Goal: Information Seeking & Learning: Learn about a topic

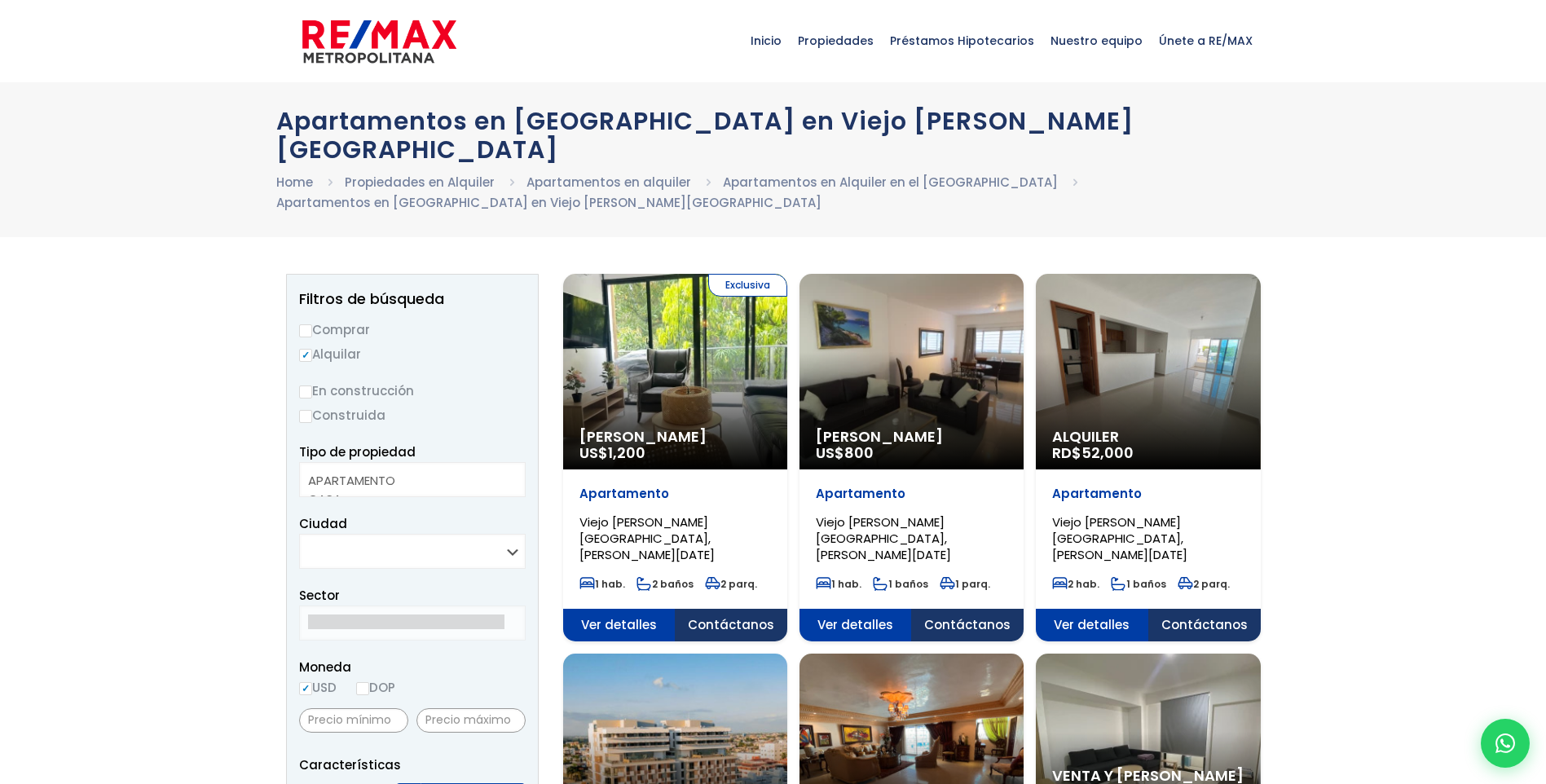
select select
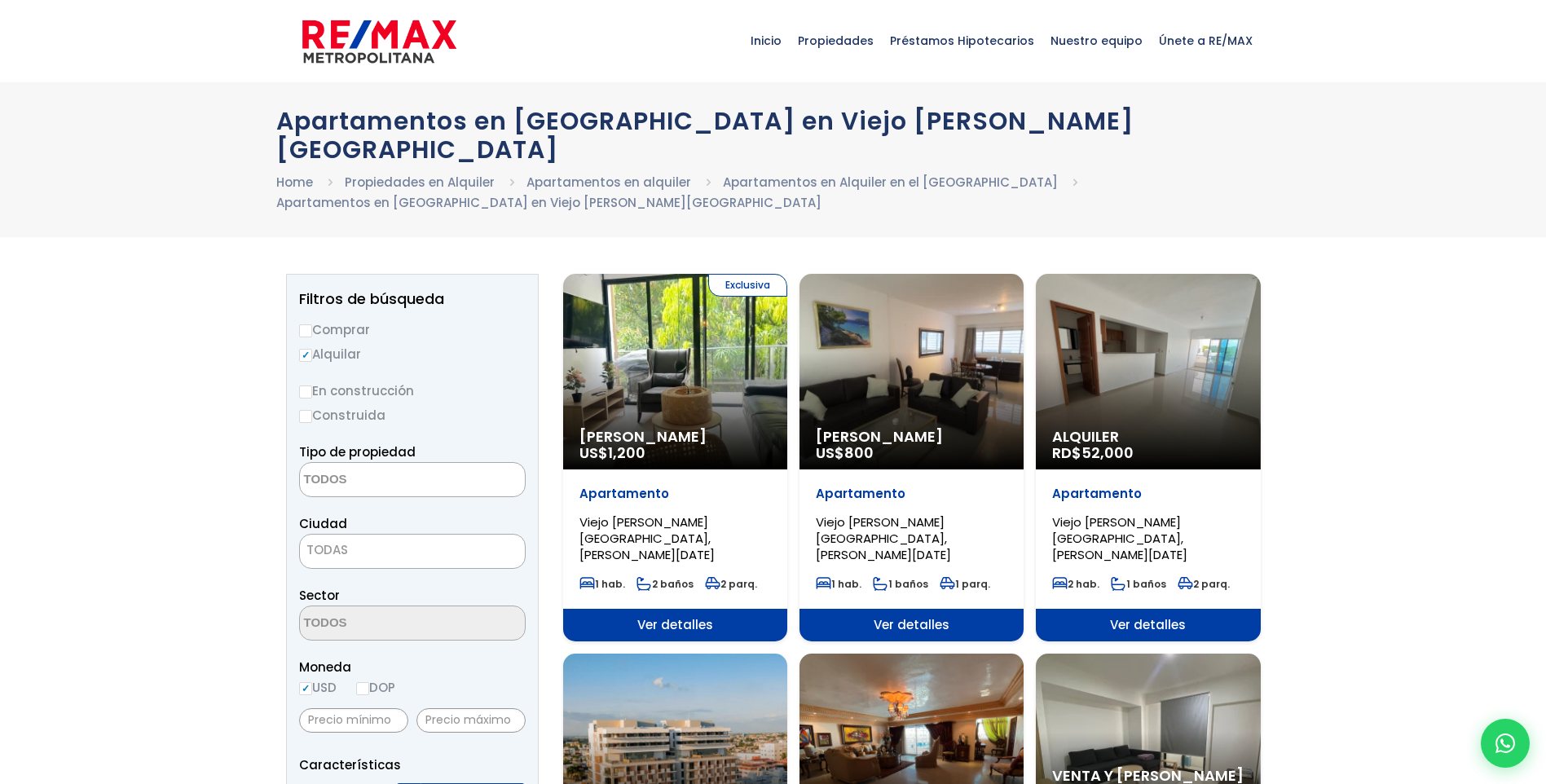
click at [1127, 356] on div "Alquiler RD$ 52,000" at bounding box center [1147, 371] width 224 height 196
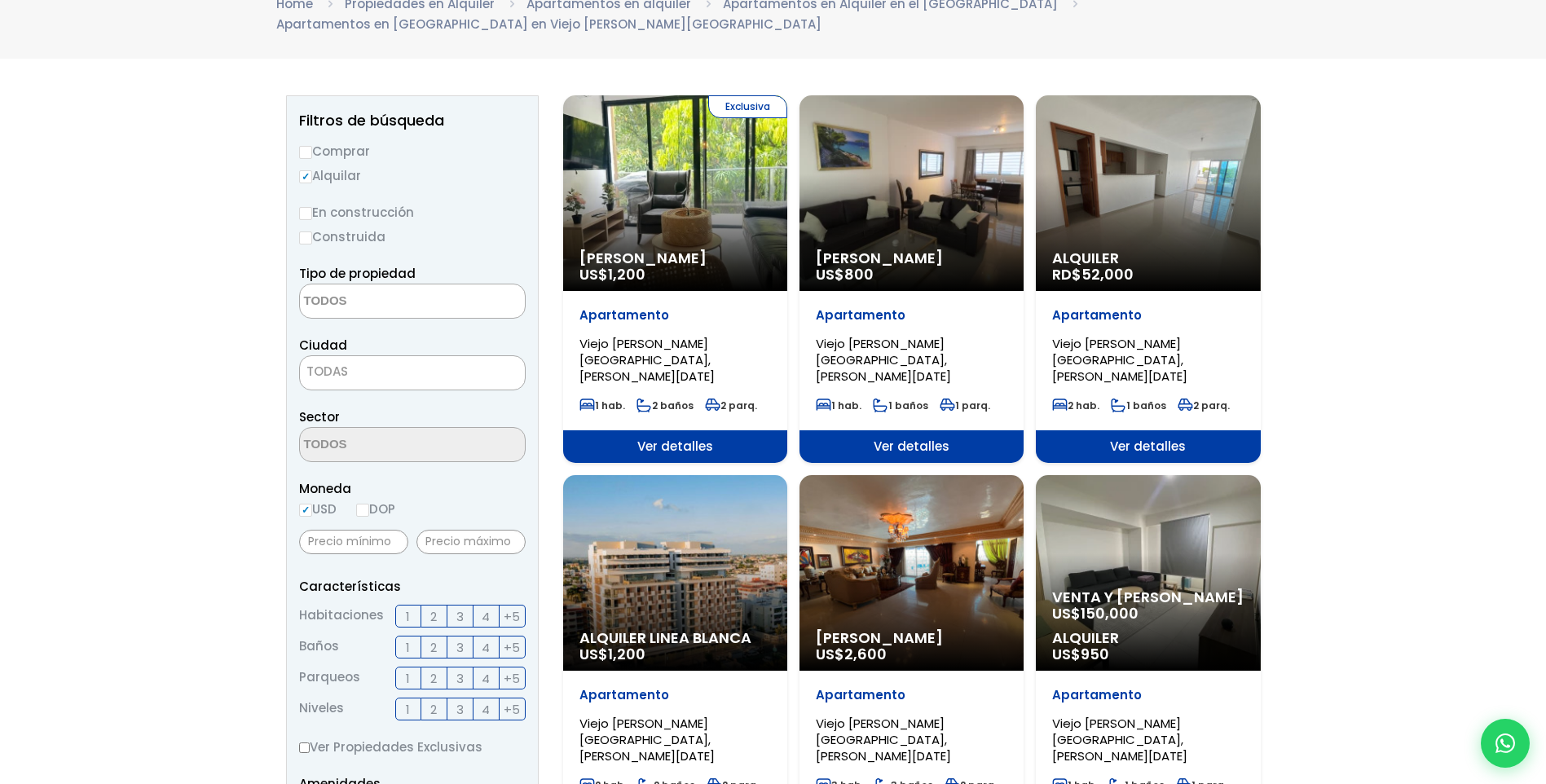
scroll to position [301, 0]
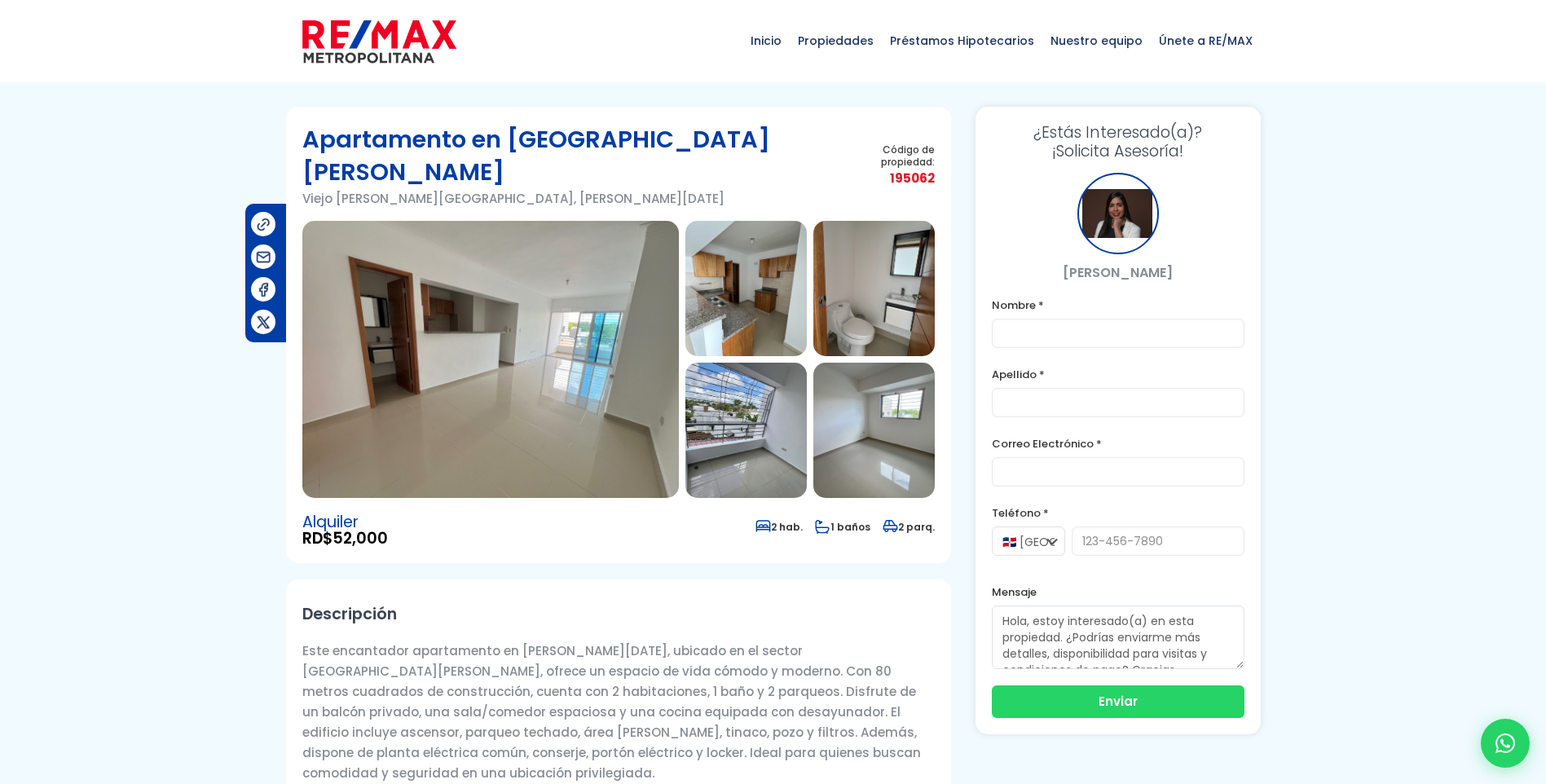
click at [747, 285] on img at bounding box center [746, 289] width 121 height 136
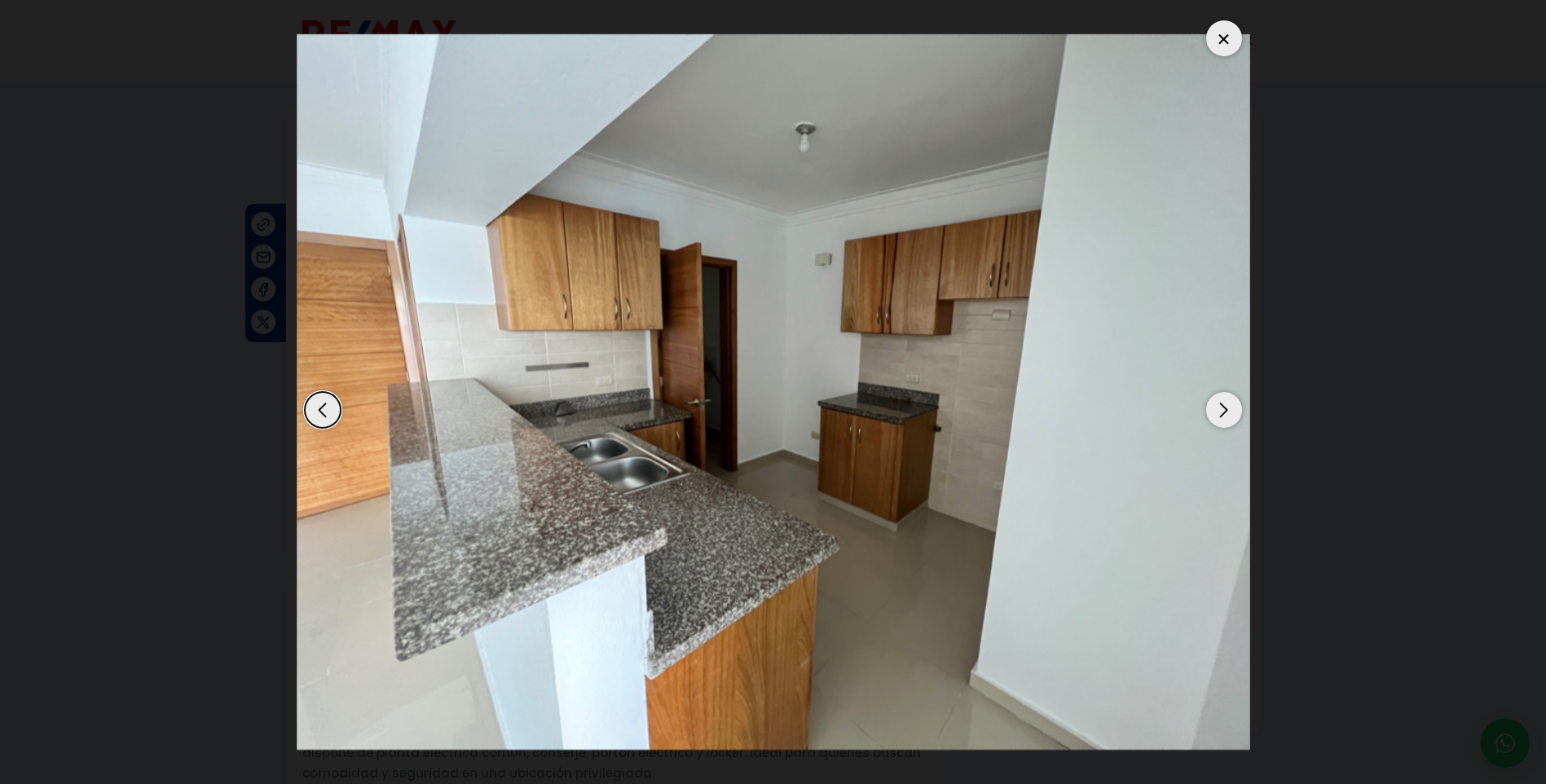
click at [1224, 406] on div "Next slide" at bounding box center [1225, 410] width 36 height 36
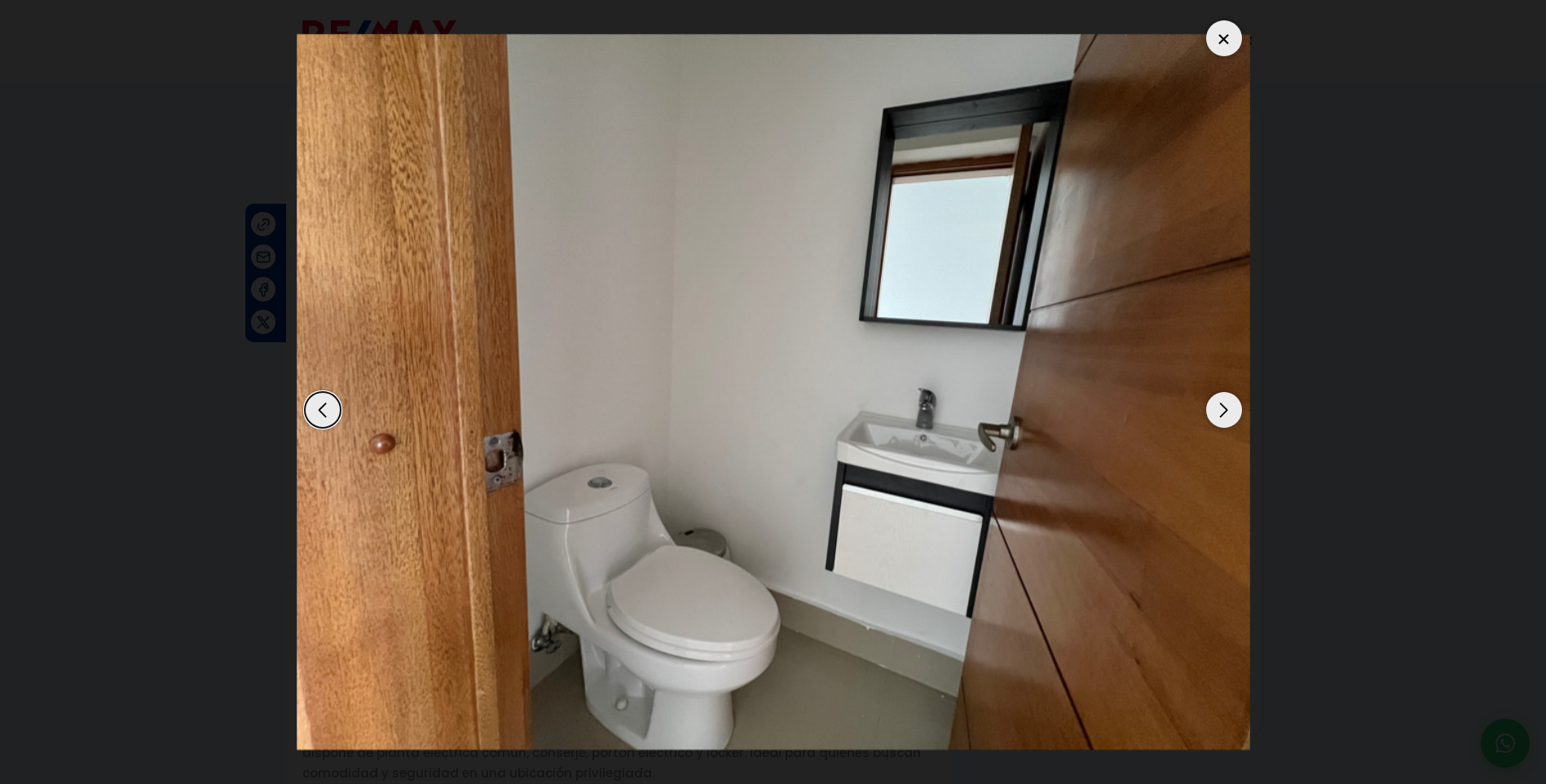
click at [1224, 406] on div "Next slide" at bounding box center [1225, 410] width 36 height 36
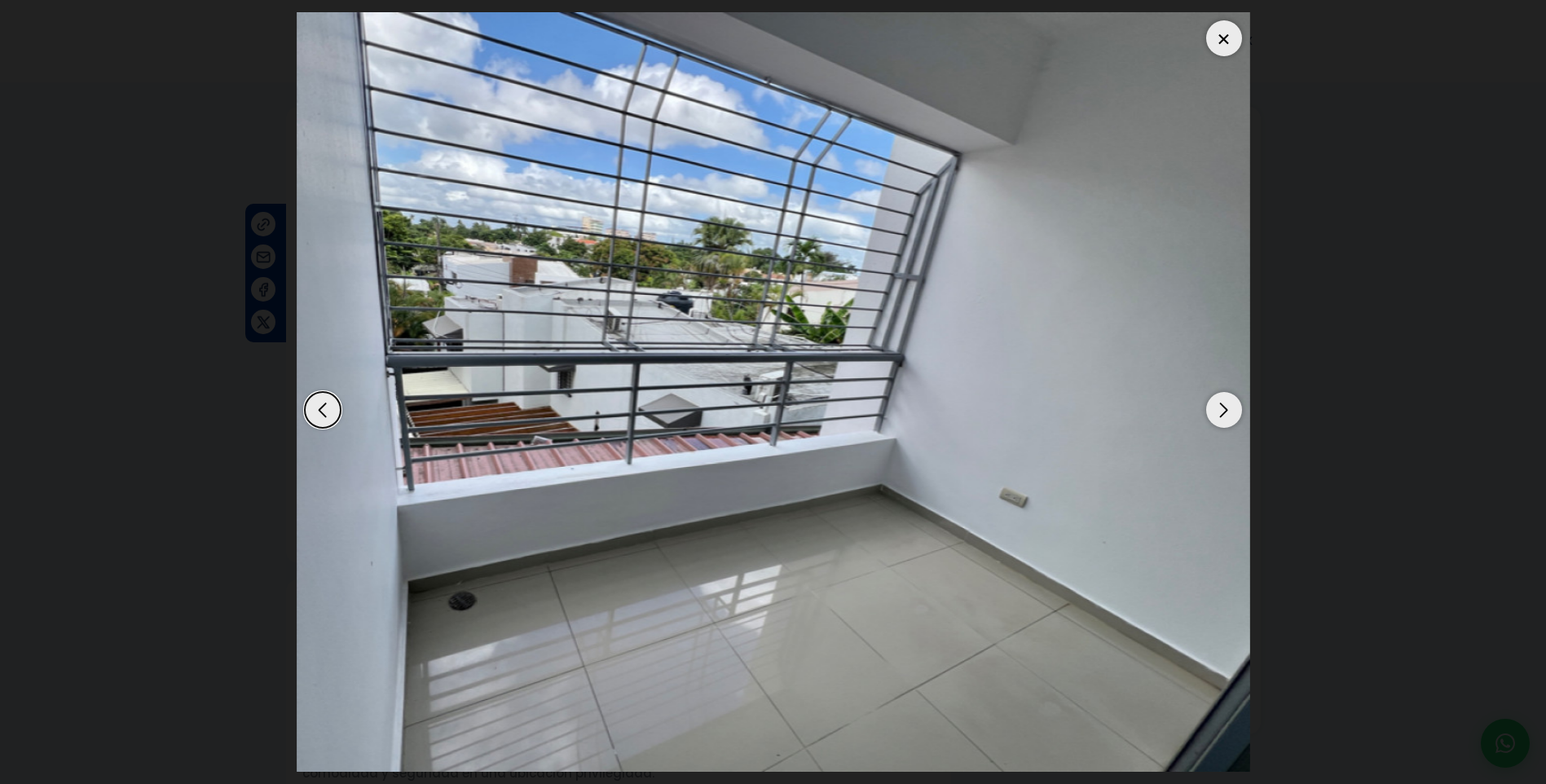
click at [1224, 406] on div "Next slide" at bounding box center [1225, 410] width 36 height 36
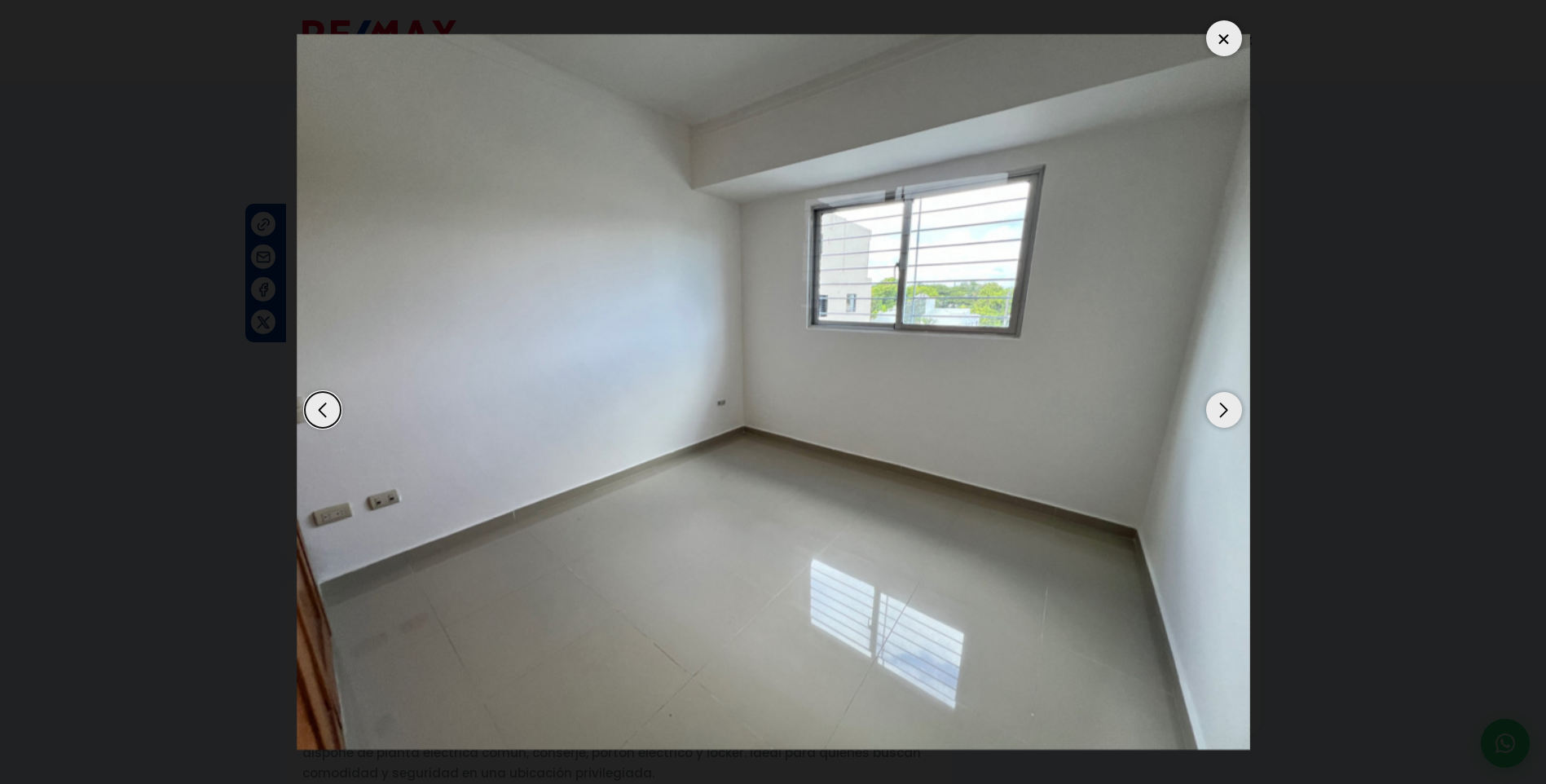
click at [1224, 406] on div "Next slide" at bounding box center [1225, 410] width 36 height 36
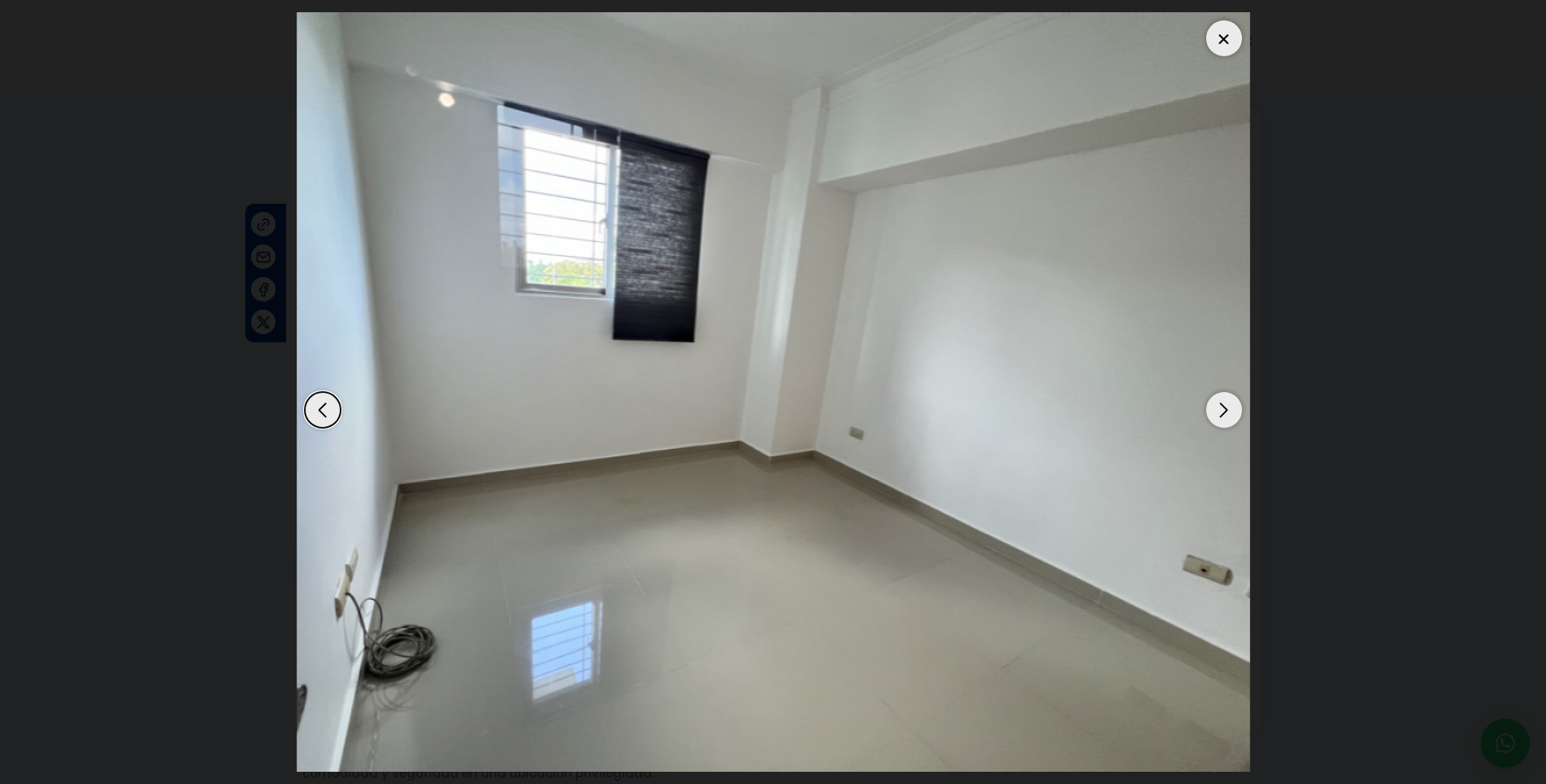
click at [1224, 406] on div "Next slide" at bounding box center [1225, 410] width 36 height 36
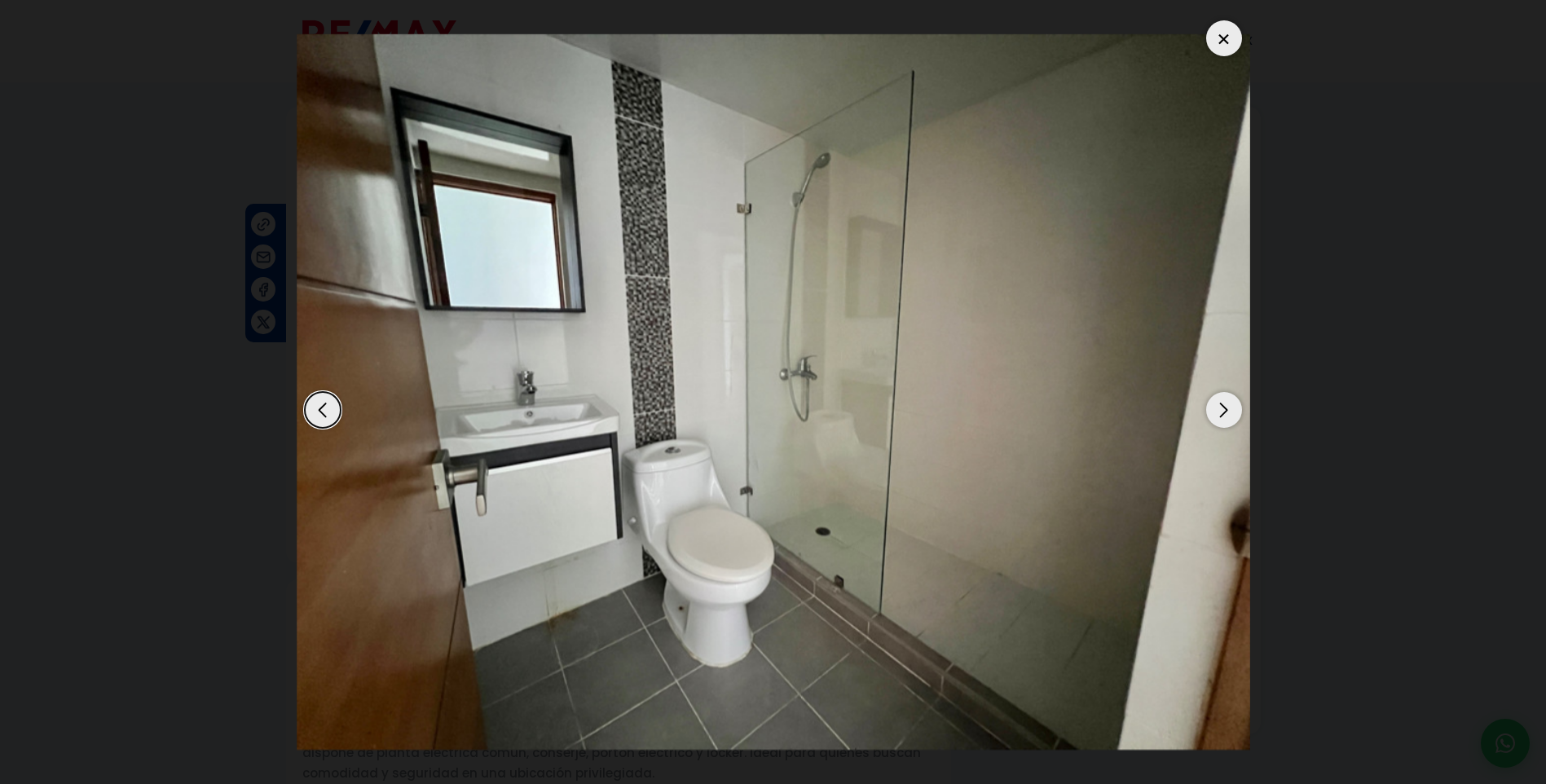
click at [1221, 34] on div at bounding box center [1225, 38] width 36 height 36
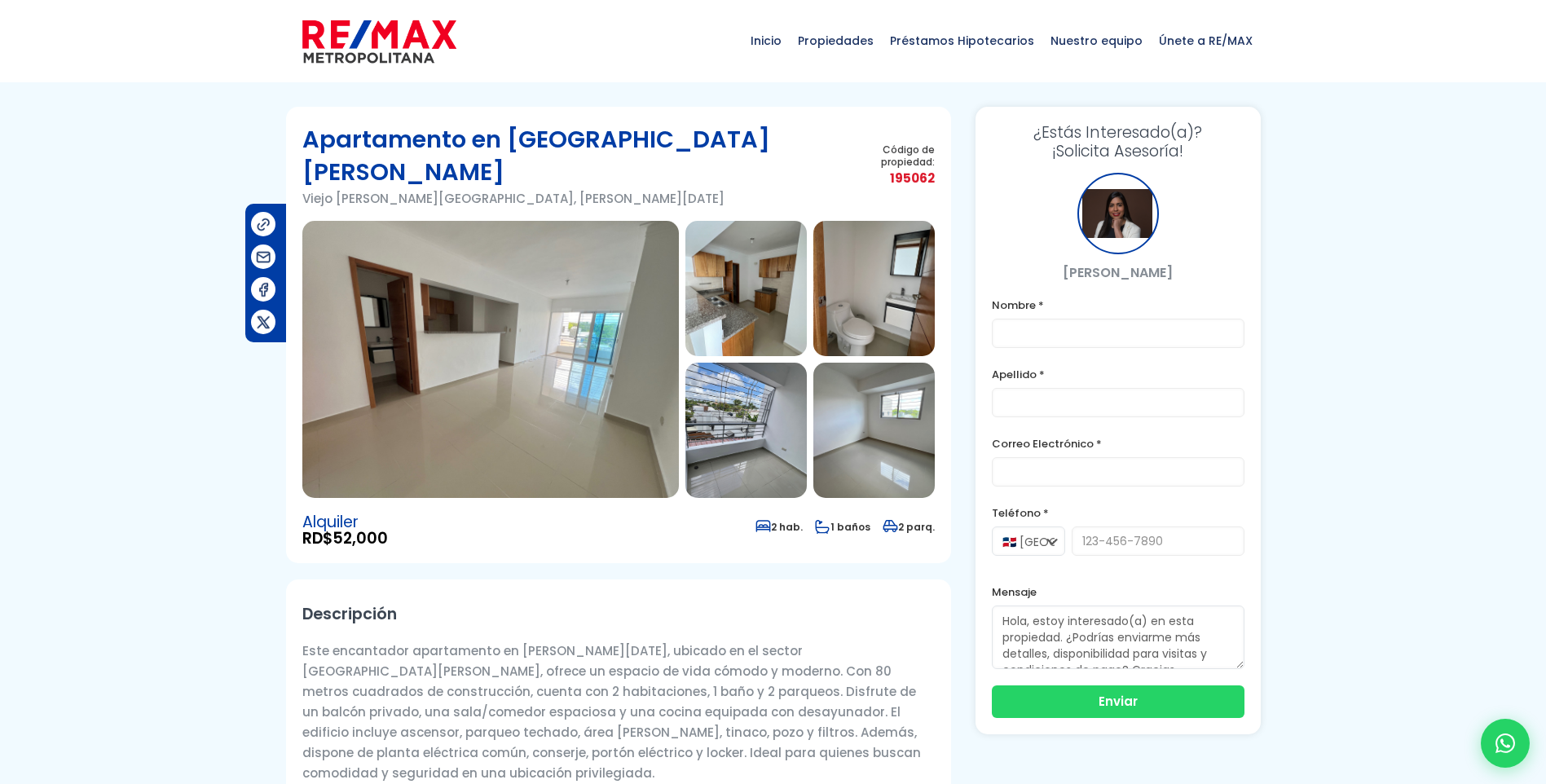
click at [843, 251] on img at bounding box center [874, 289] width 121 height 136
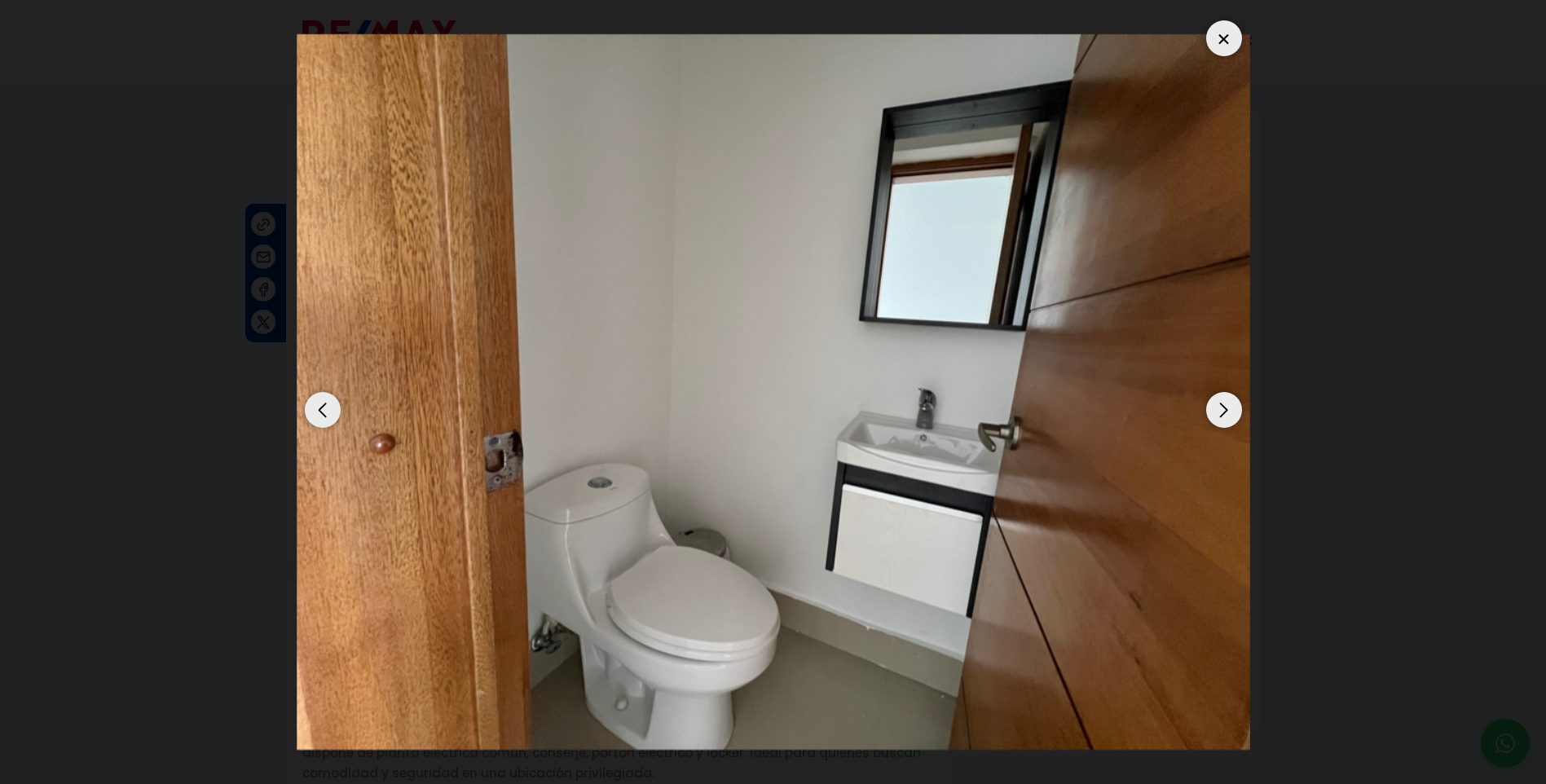
click at [318, 411] on div "Previous slide" at bounding box center [323, 410] width 36 height 36
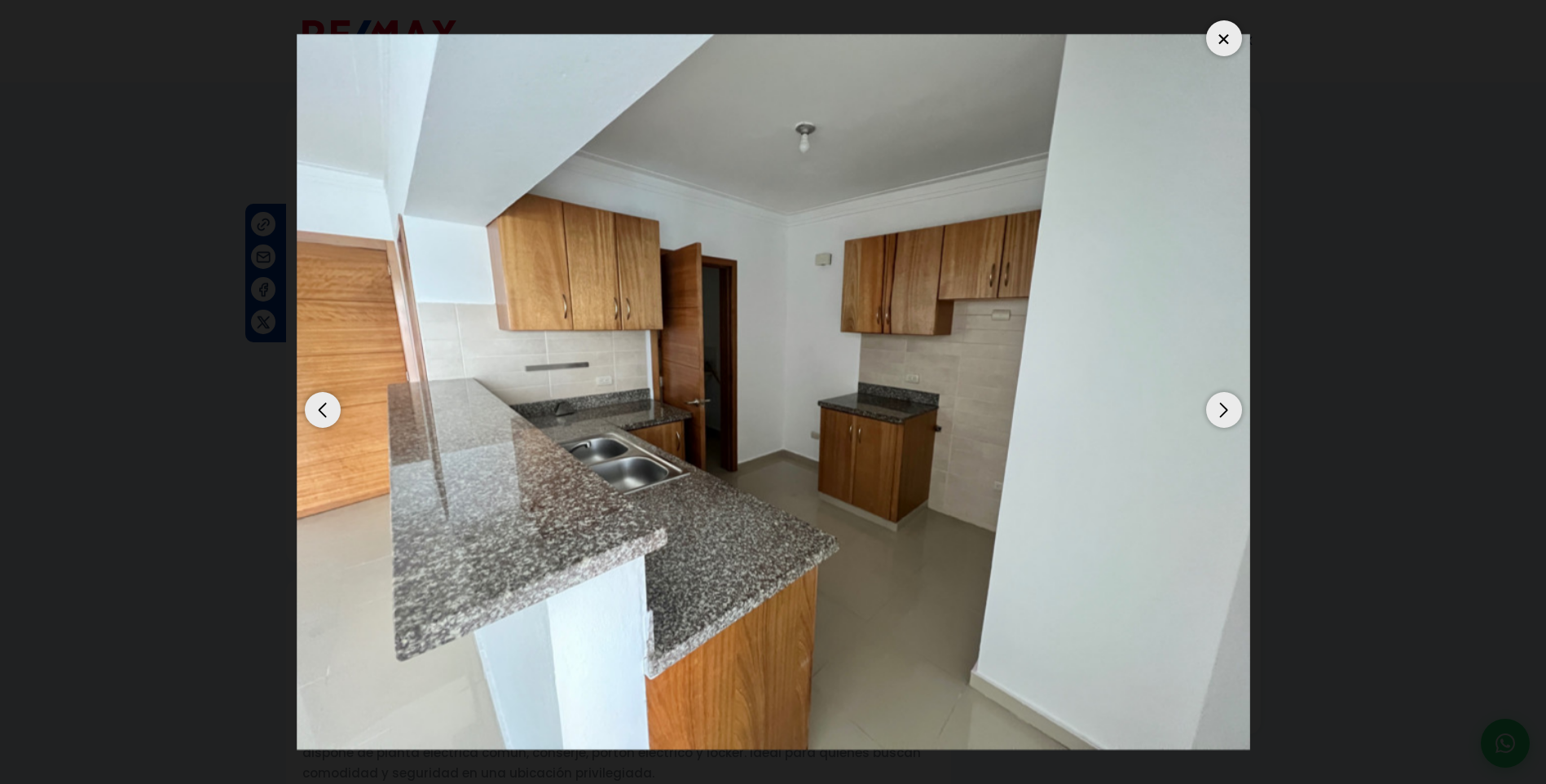
click at [318, 411] on div "Previous slide" at bounding box center [323, 410] width 36 height 36
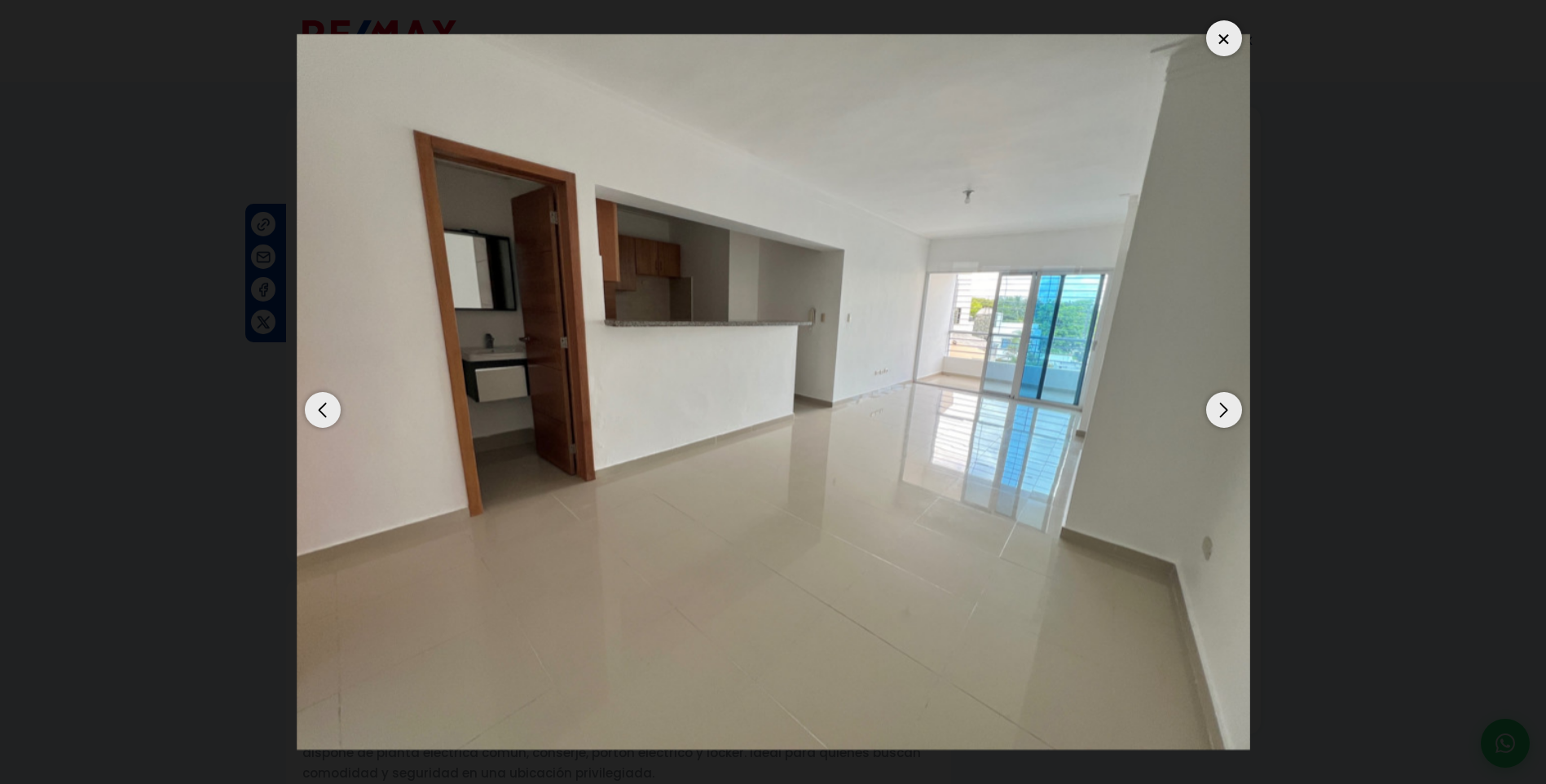
click at [1231, 403] on div "Next slide" at bounding box center [1225, 410] width 36 height 36
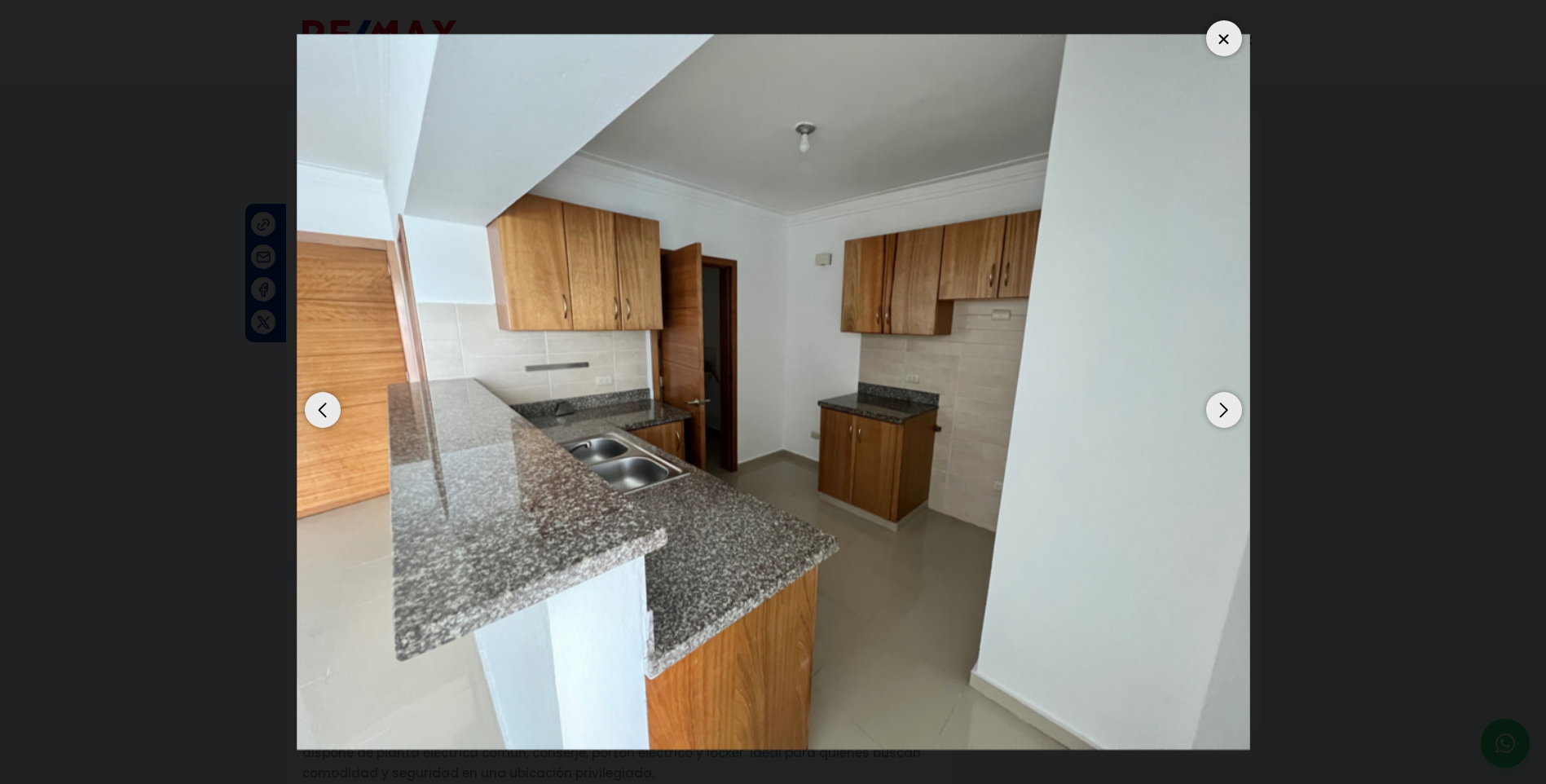
click at [1229, 403] on div "Next slide" at bounding box center [1225, 410] width 36 height 36
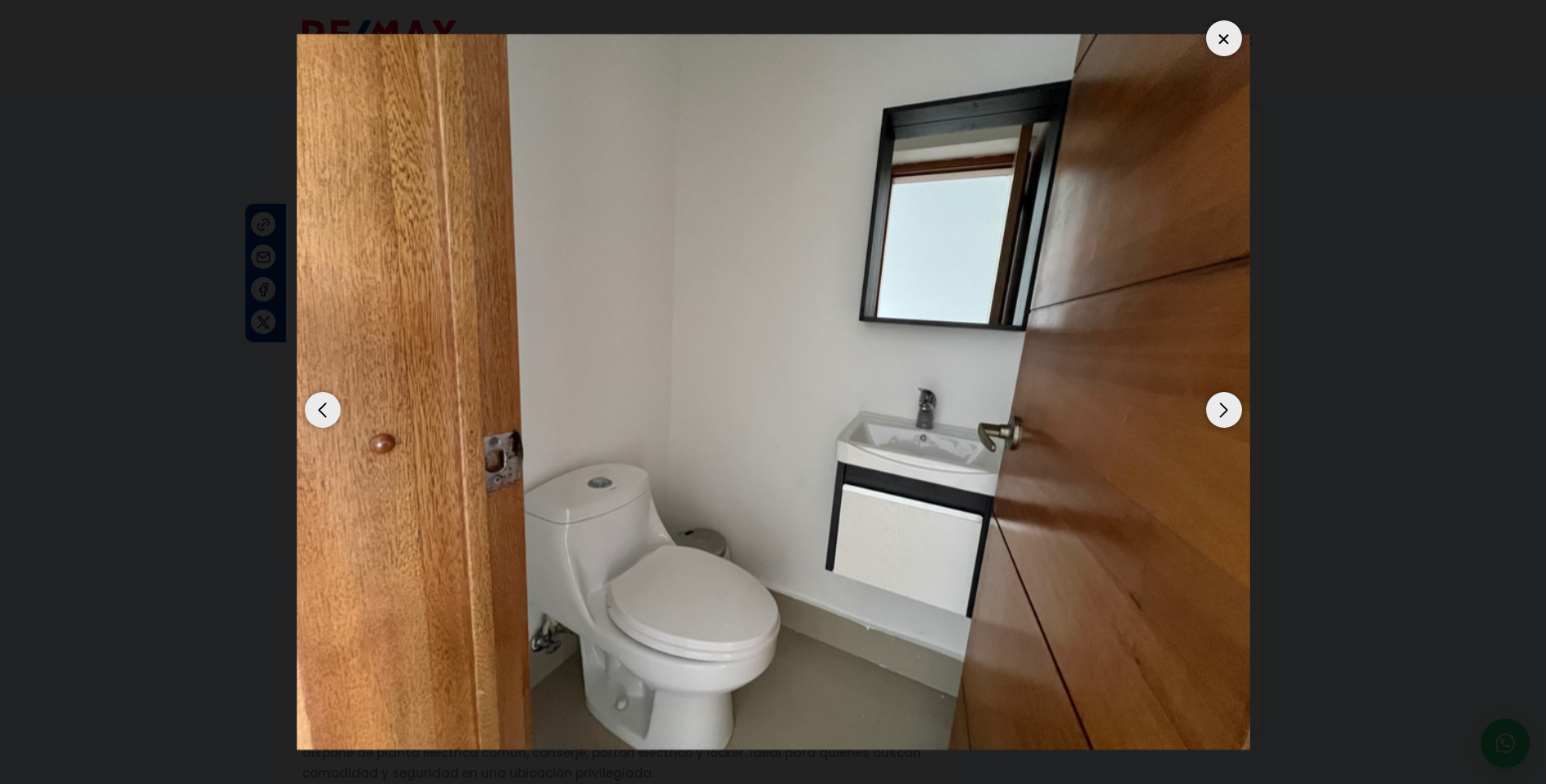
click at [1229, 403] on div "Next slide" at bounding box center [1225, 410] width 36 height 36
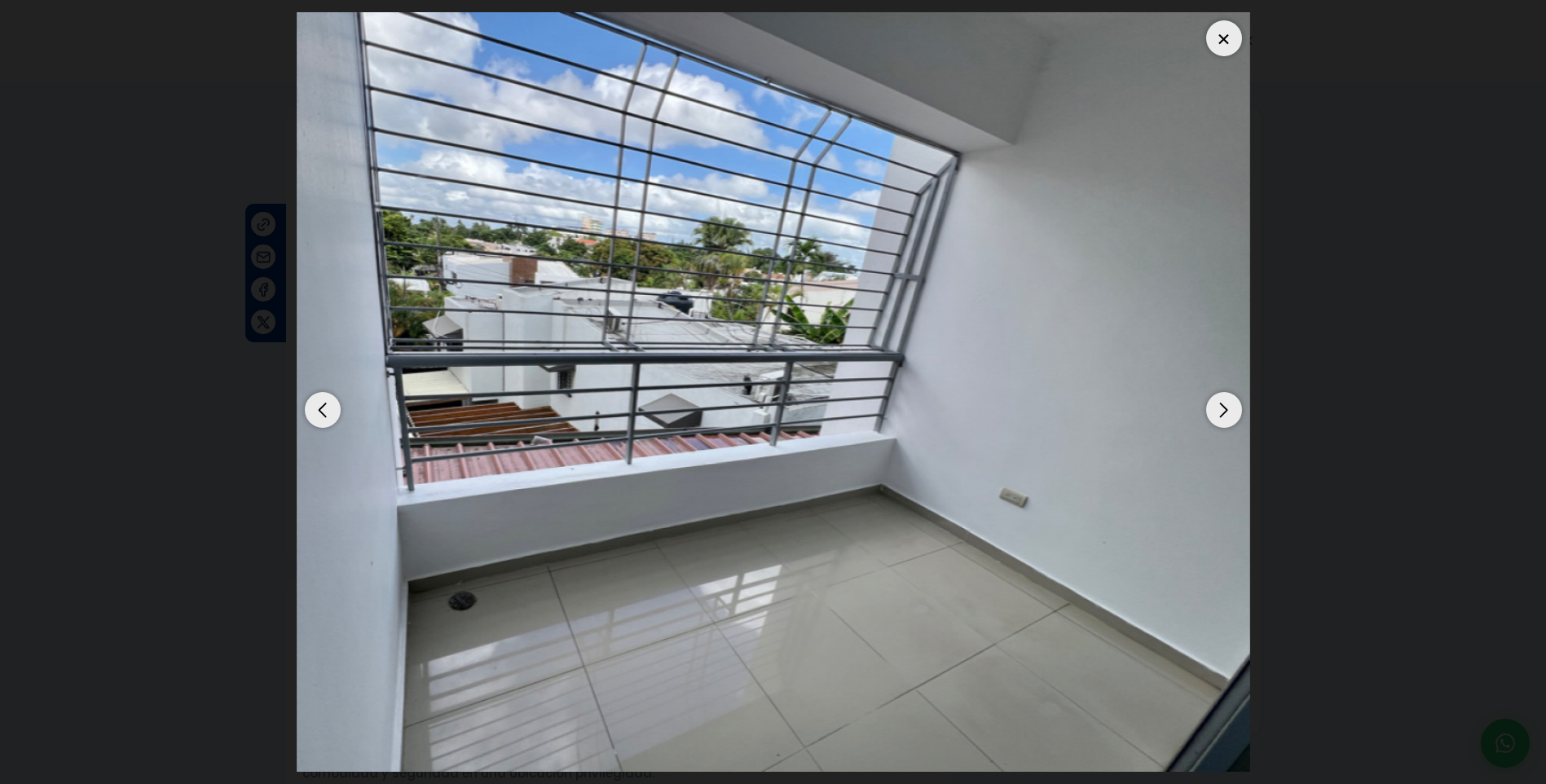
click at [333, 418] on div "Previous slide" at bounding box center [323, 410] width 36 height 36
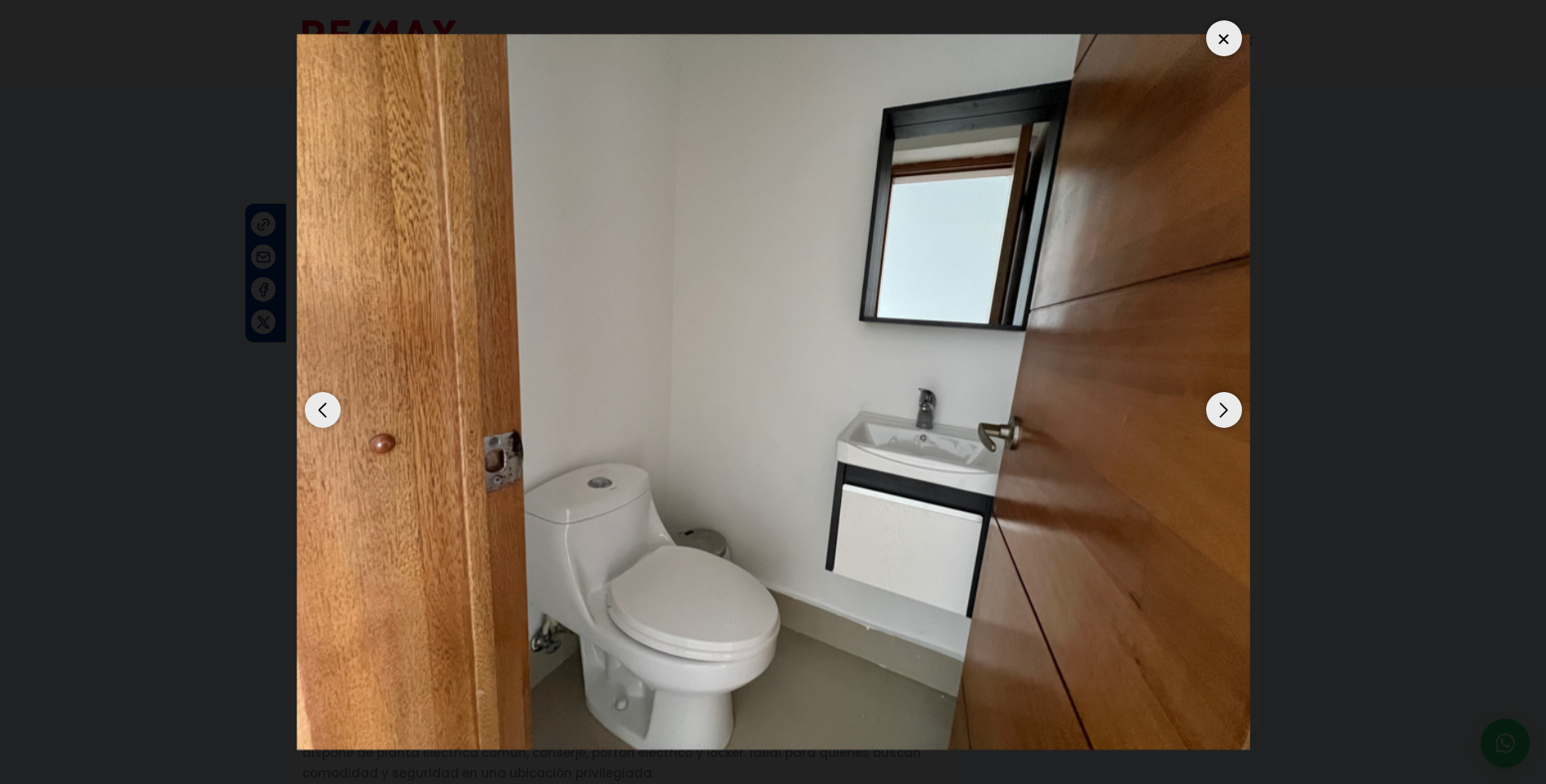
click at [333, 418] on div "Previous slide" at bounding box center [323, 410] width 36 height 36
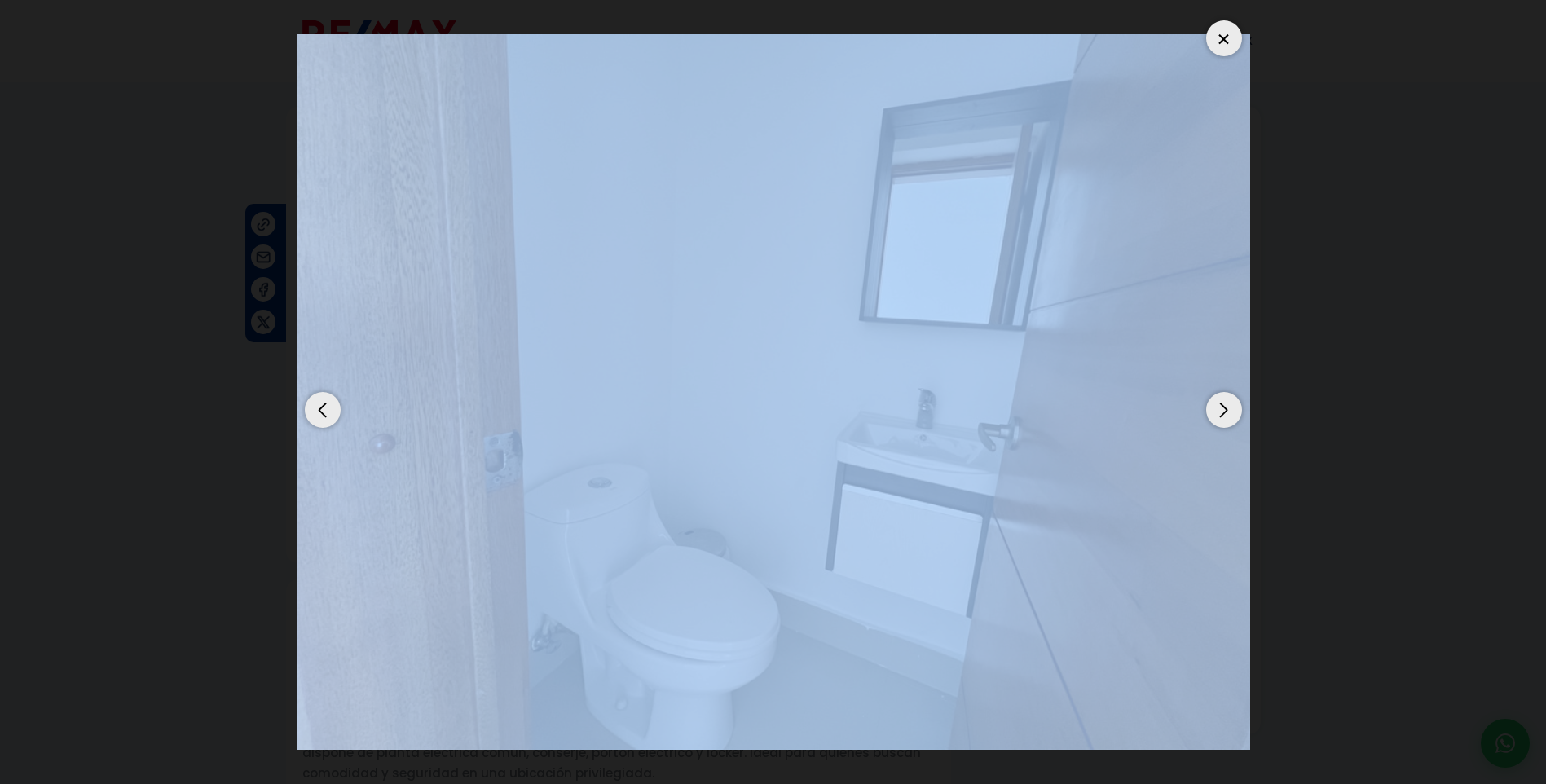
click at [333, 418] on div "Previous slide" at bounding box center [323, 410] width 36 height 36
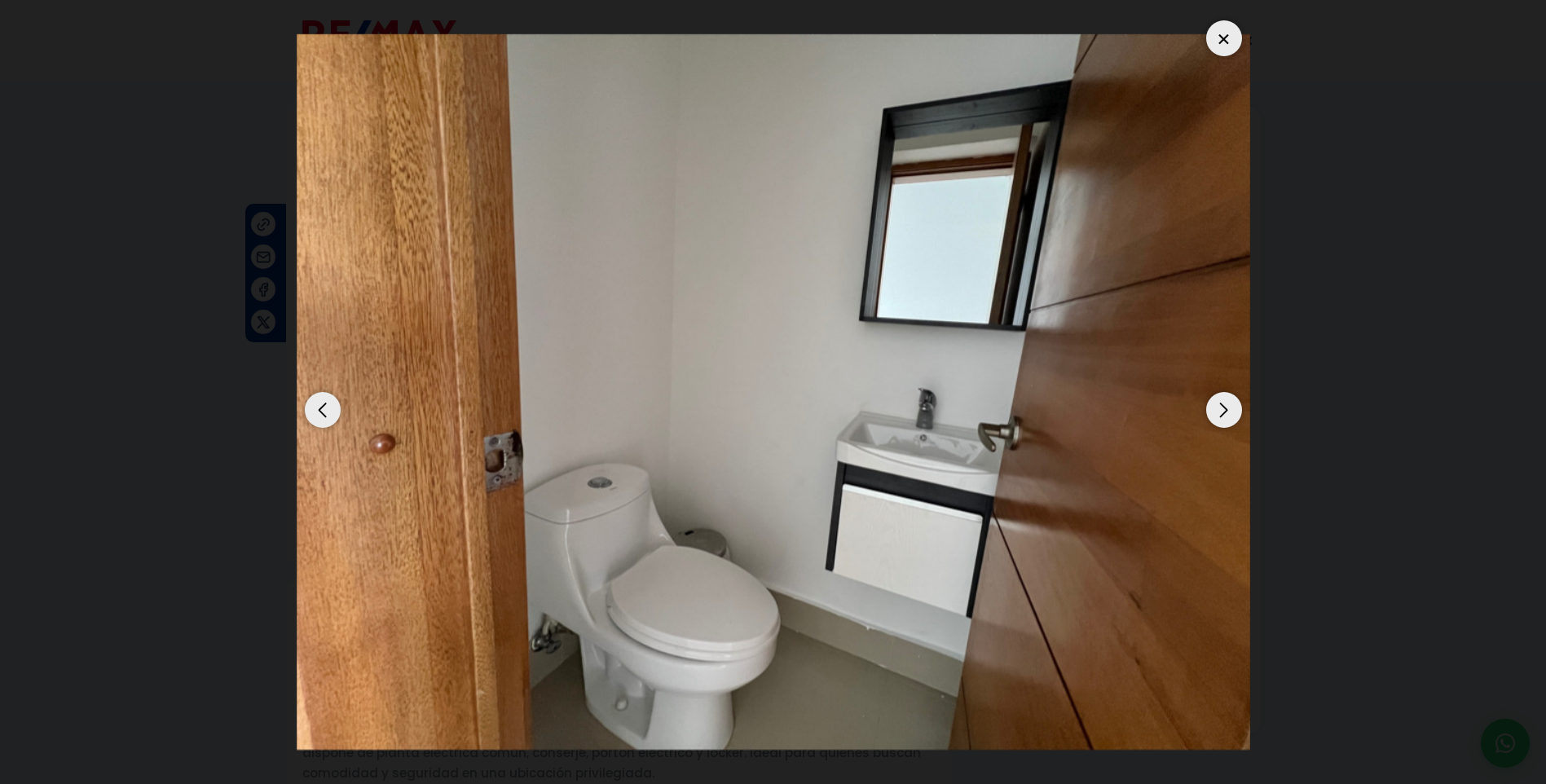
click at [333, 418] on div "Previous slide" at bounding box center [323, 410] width 36 height 36
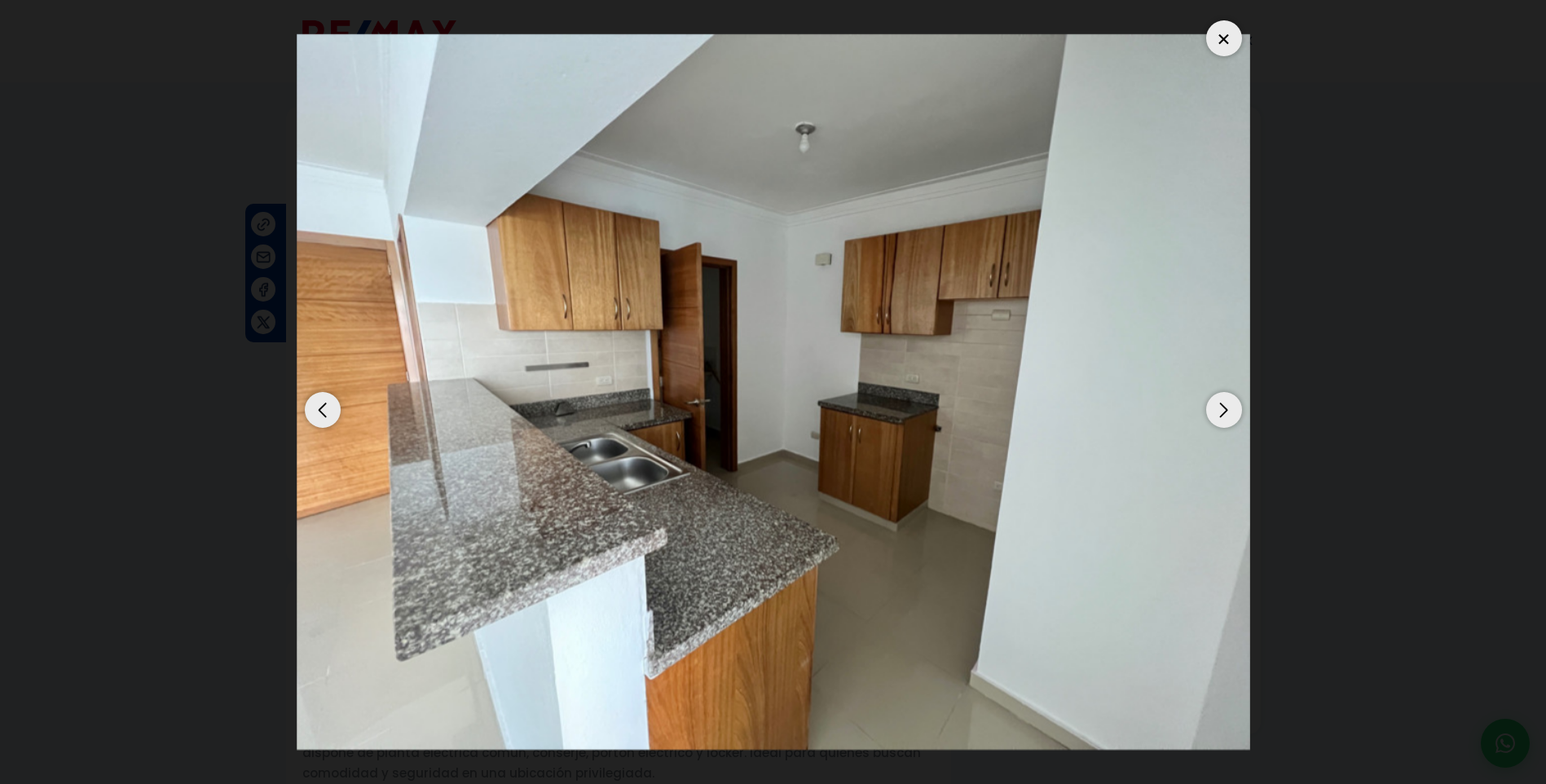
click at [333, 418] on div "Previous slide" at bounding box center [323, 410] width 36 height 36
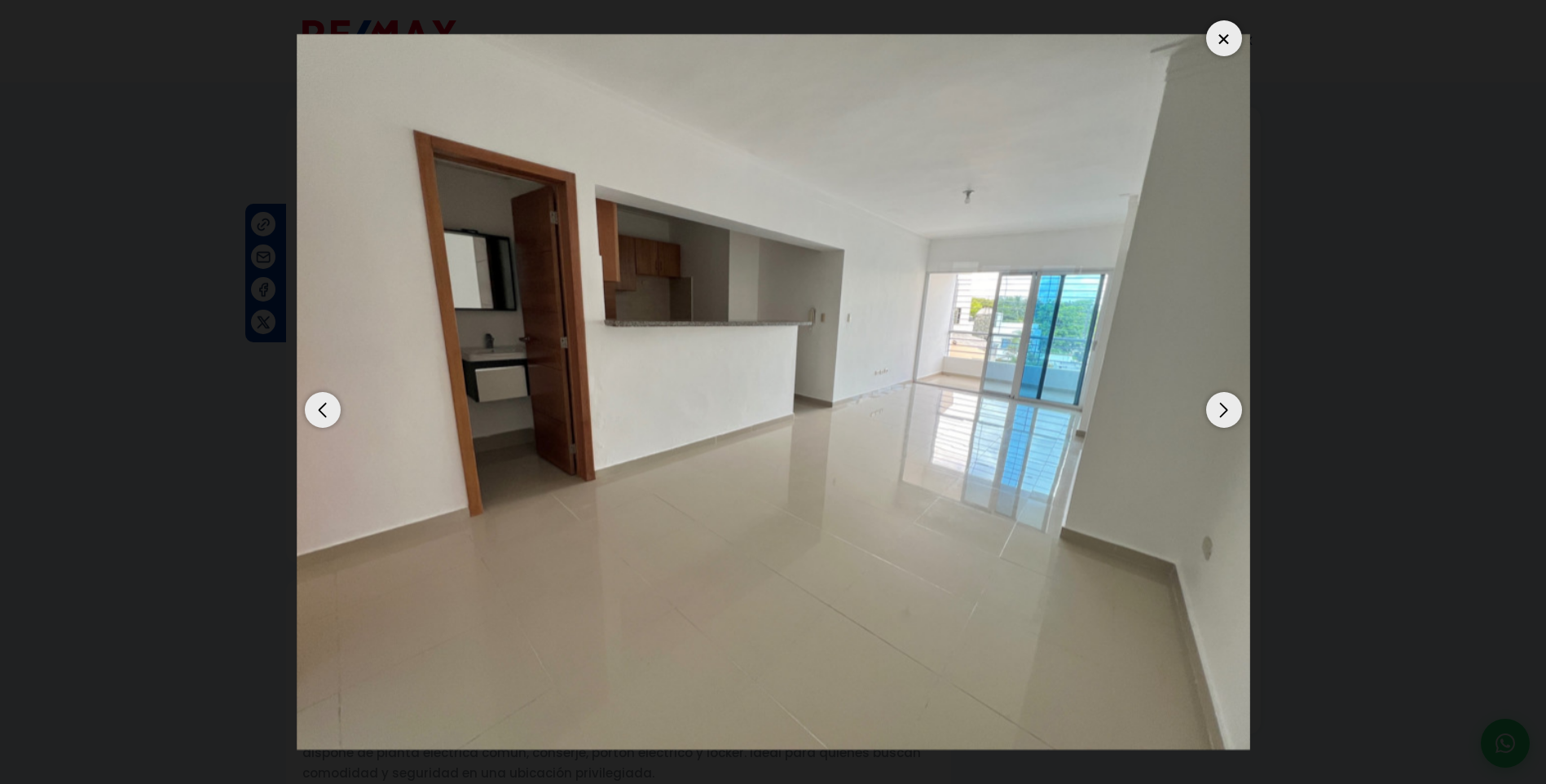
click at [1237, 410] on div "Next slide" at bounding box center [1225, 410] width 36 height 36
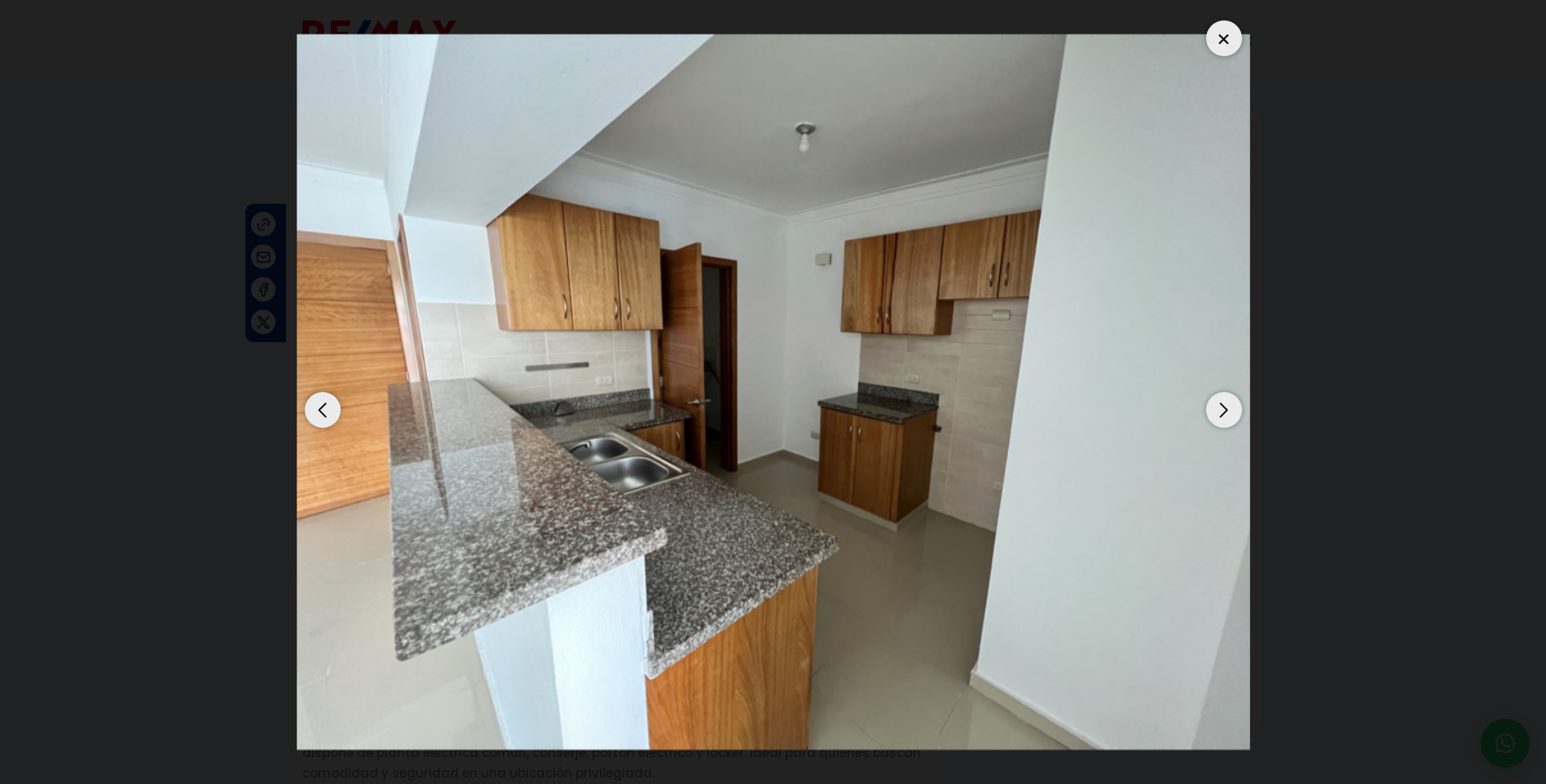
click at [1231, 408] on div "Next slide" at bounding box center [1225, 410] width 36 height 36
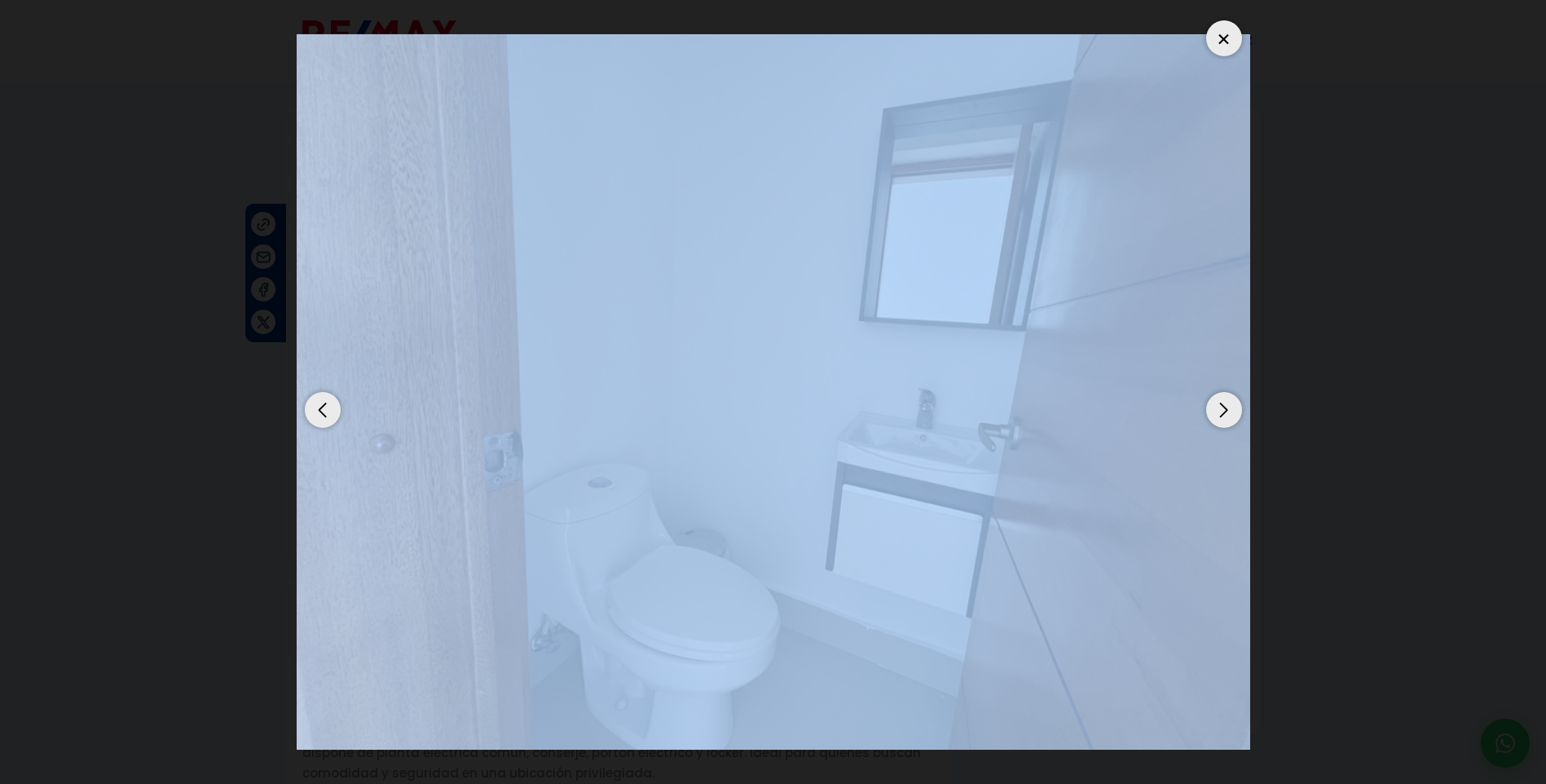
click at [1231, 408] on div "Next slide" at bounding box center [1225, 410] width 36 height 36
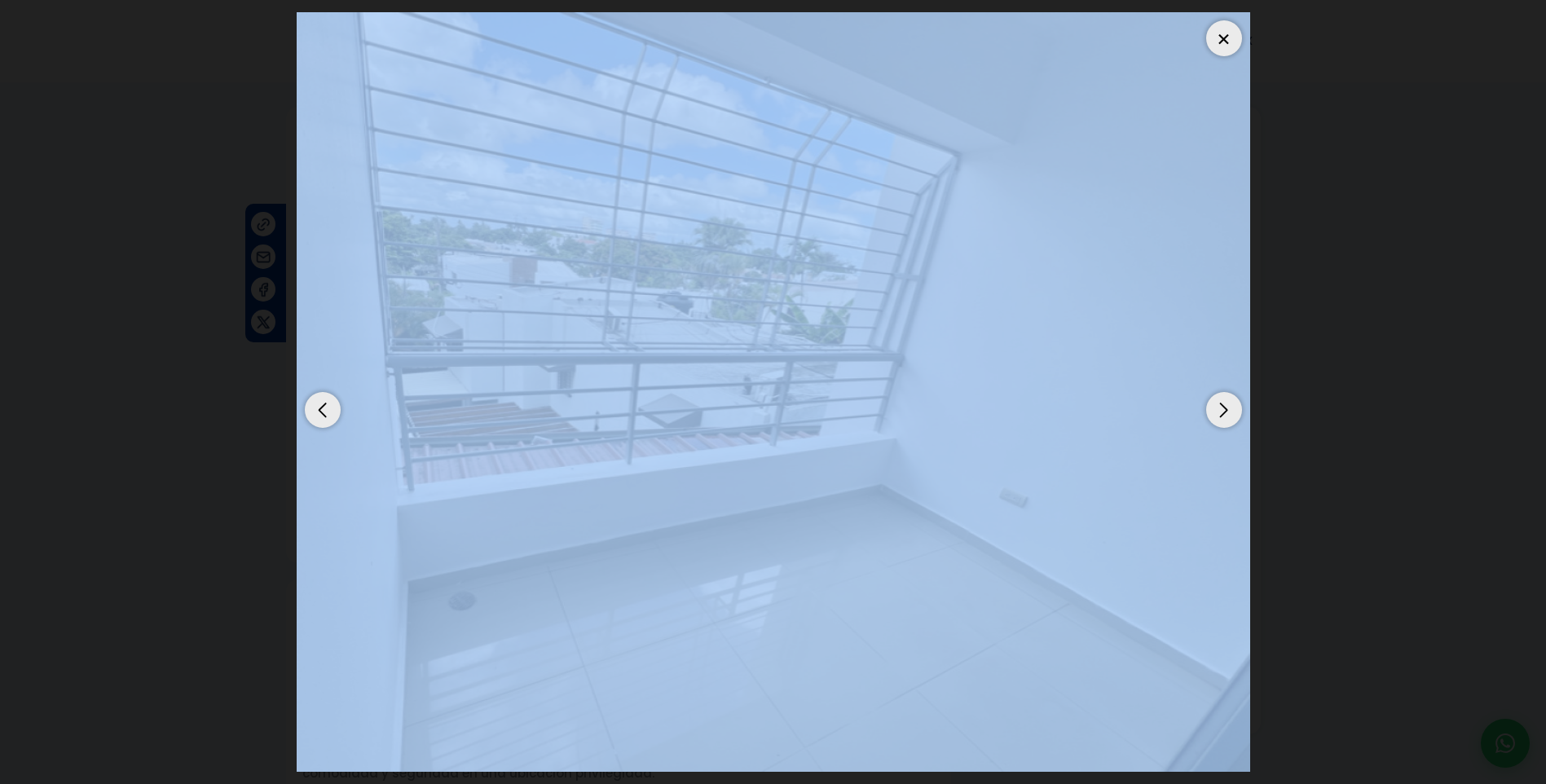
click at [1229, 410] on div "Next slide" at bounding box center [1225, 410] width 36 height 36
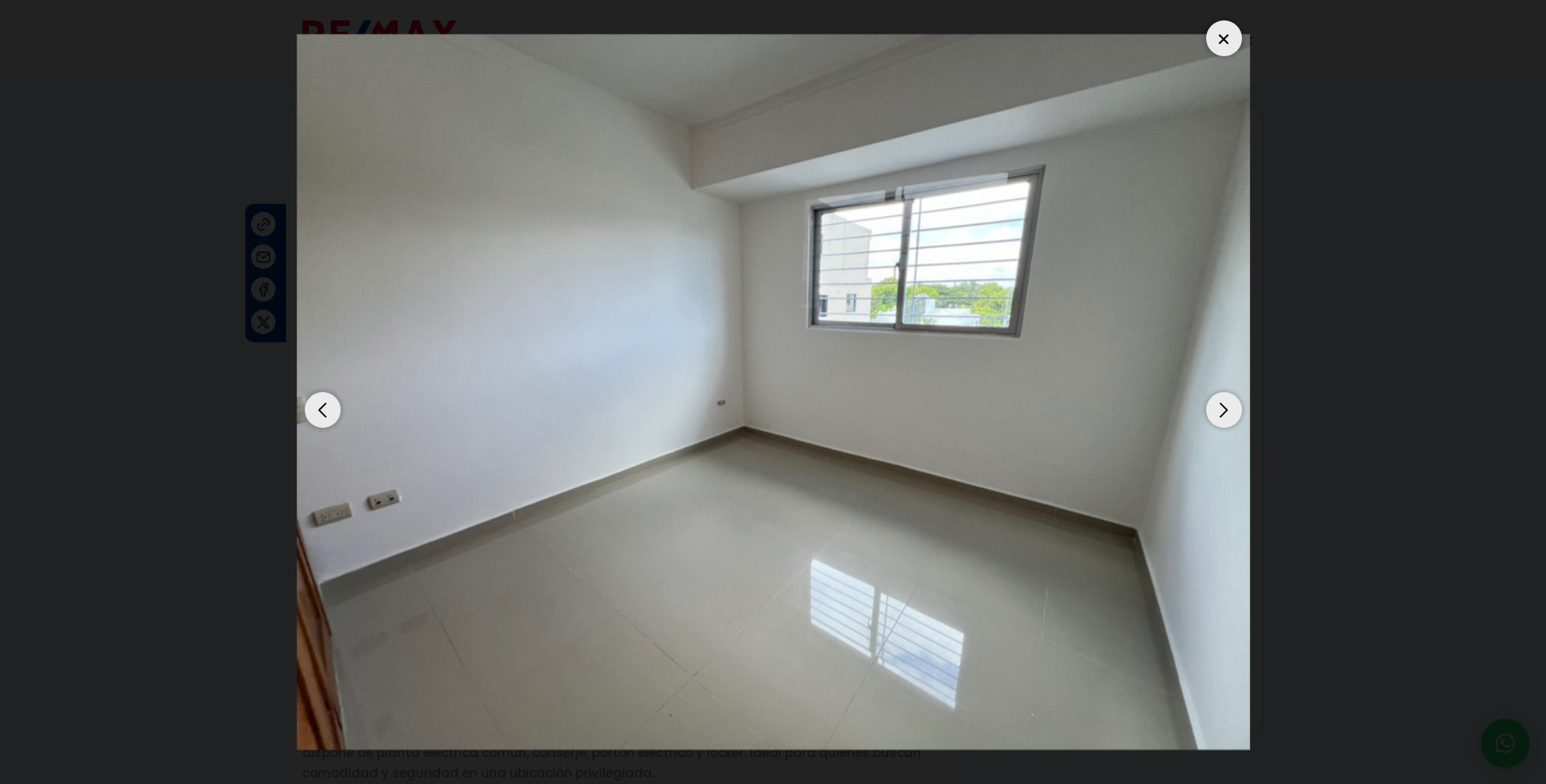
click at [1229, 410] on div "Next slide" at bounding box center [1225, 410] width 36 height 36
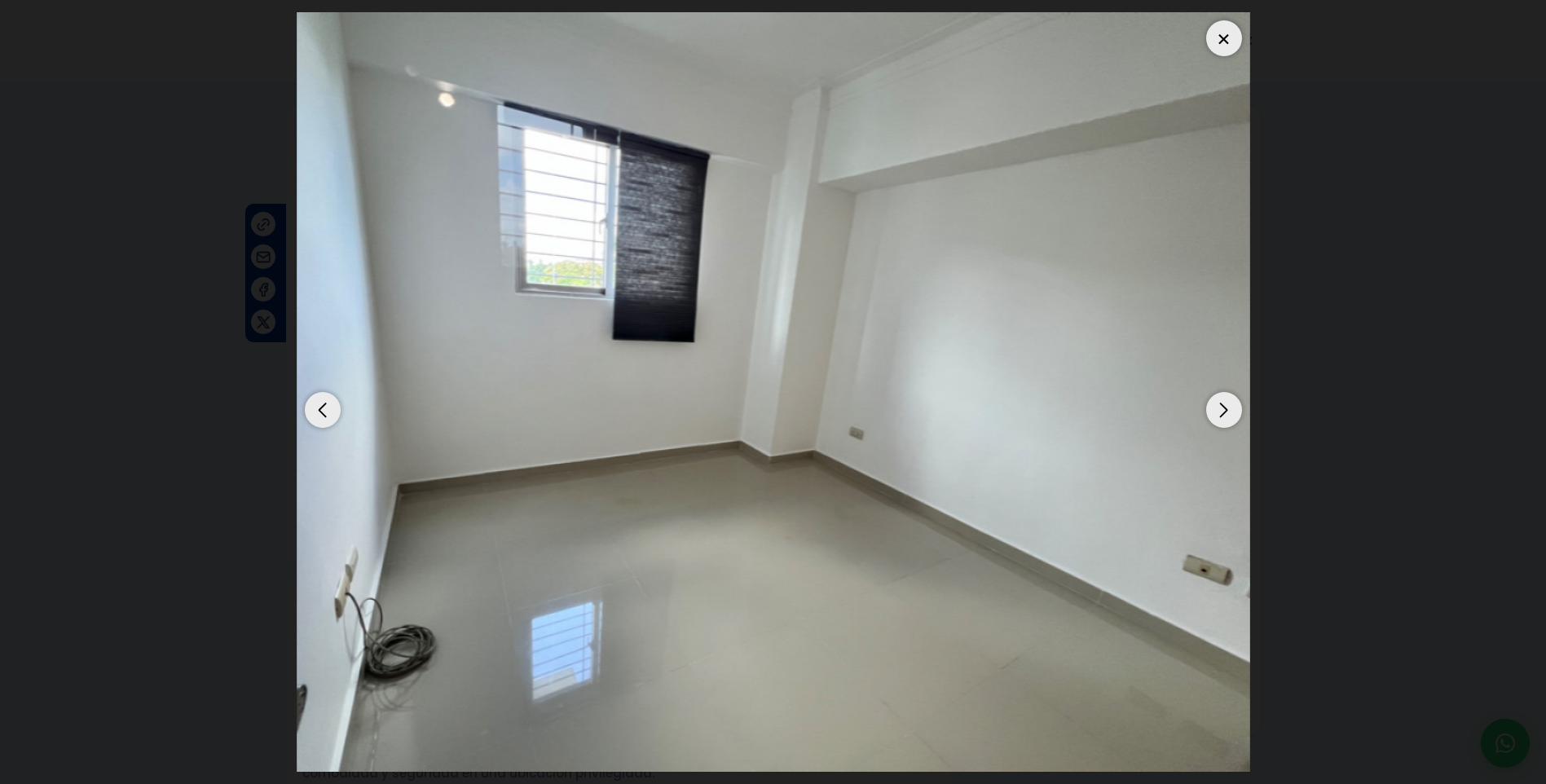
click at [1229, 410] on div "Next slide" at bounding box center [1225, 410] width 36 height 36
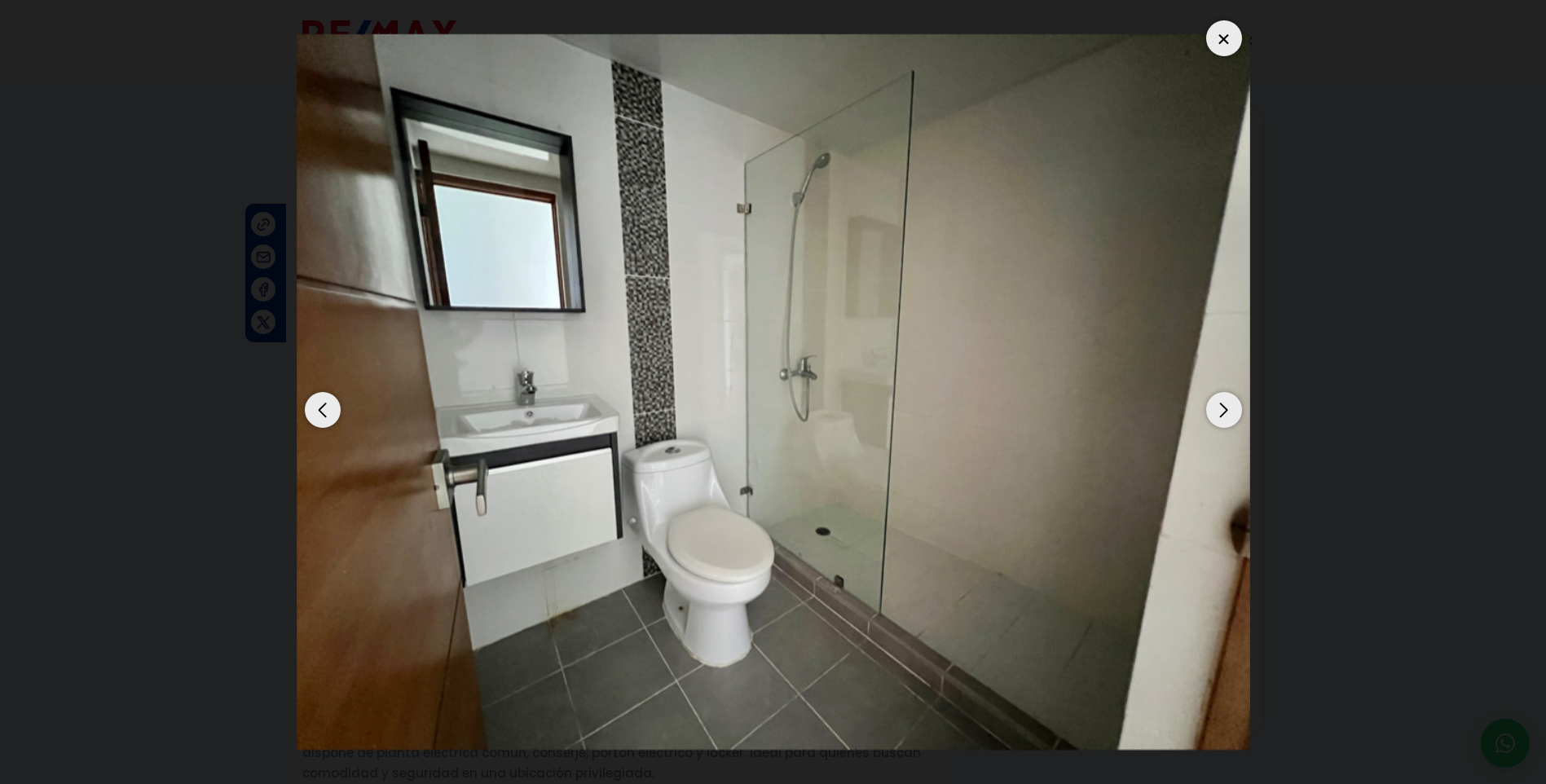
click at [1229, 410] on div "Next slide" at bounding box center [1225, 410] width 36 height 36
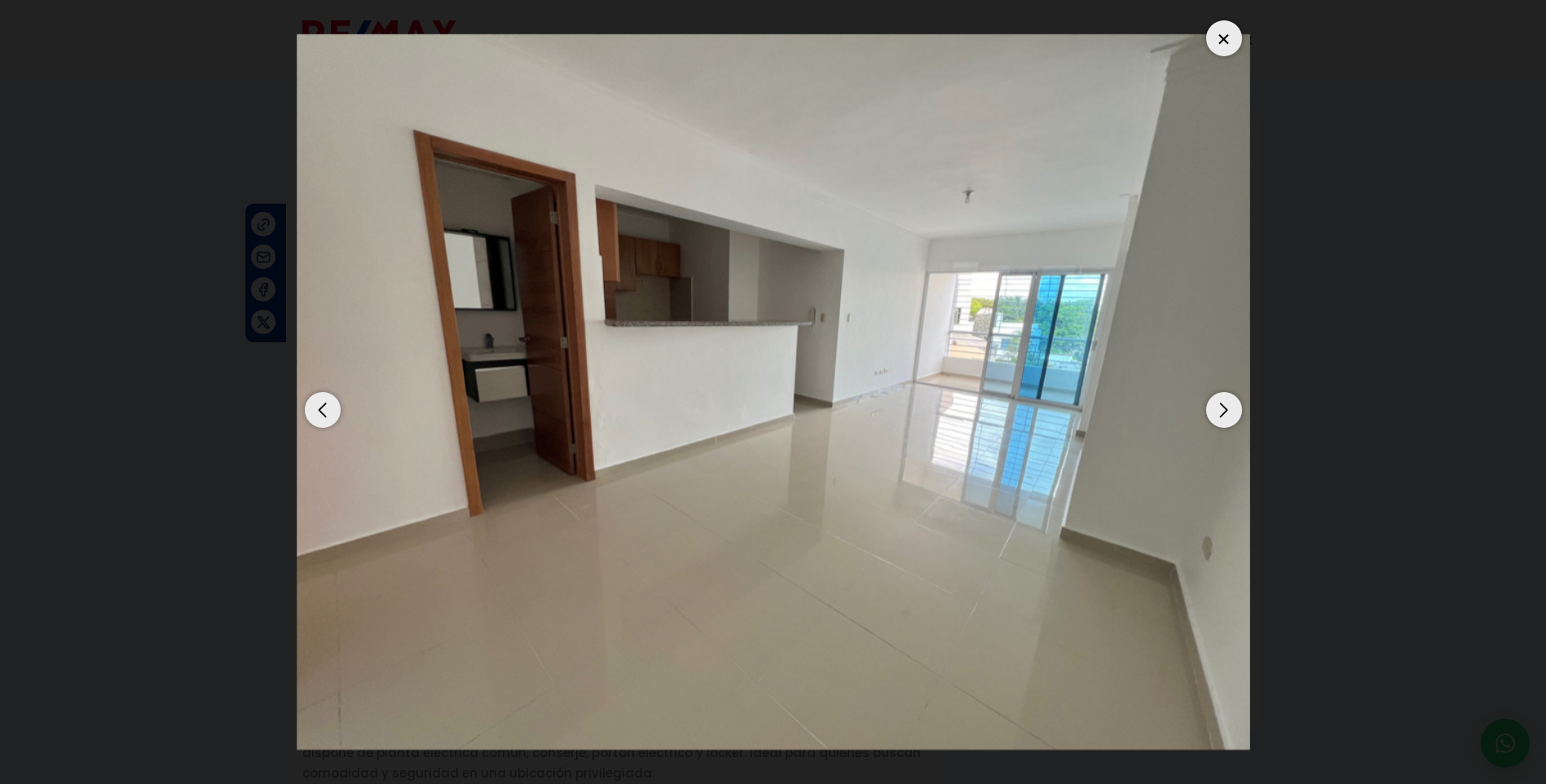
click at [1229, 410] on div "Next slide" at bounding box center [1225, 410] width 36 height 36
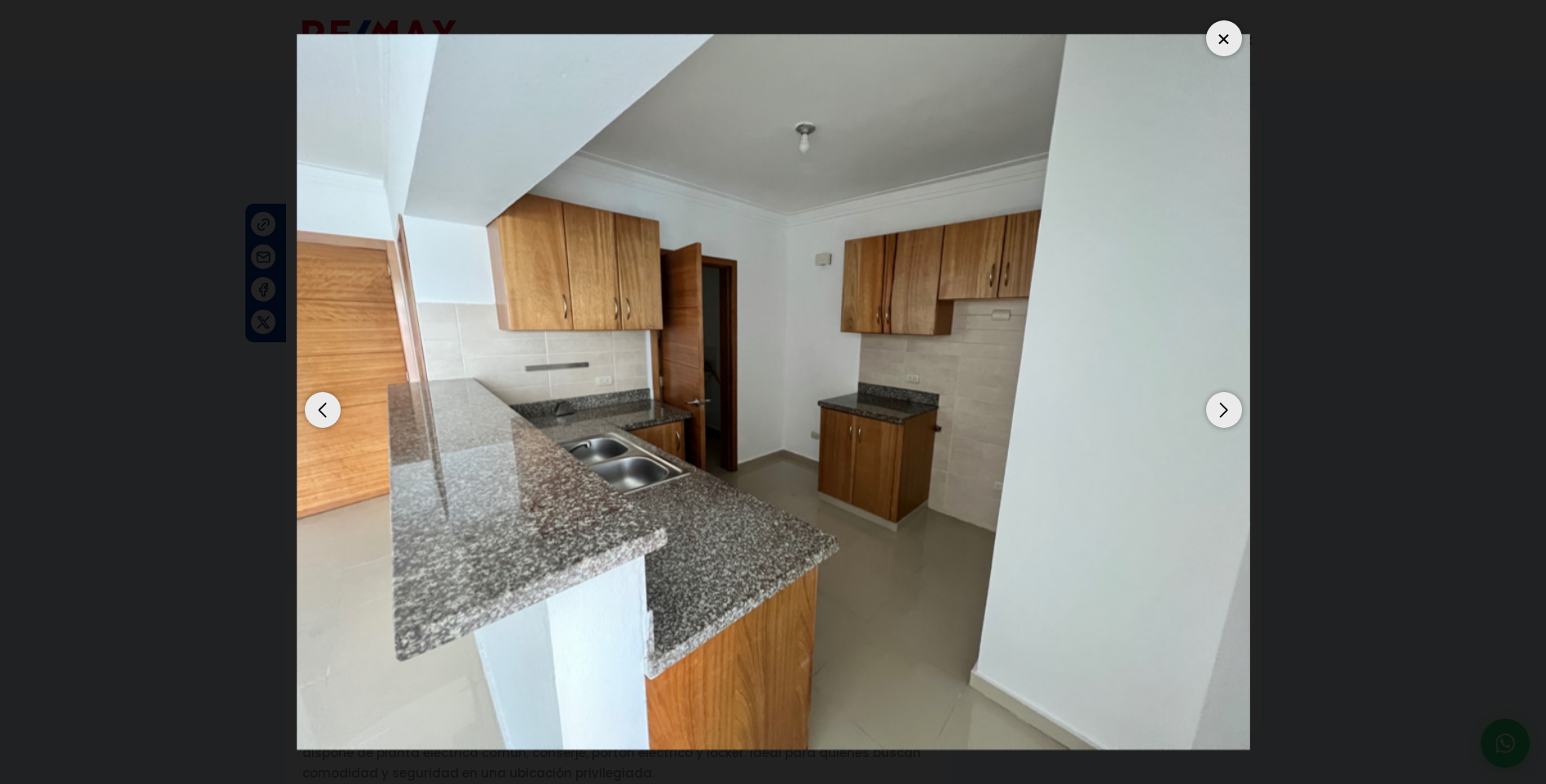
click at [1229, 410] on div "Next slide" at bounding box center [1225, 410] width 36 height 36
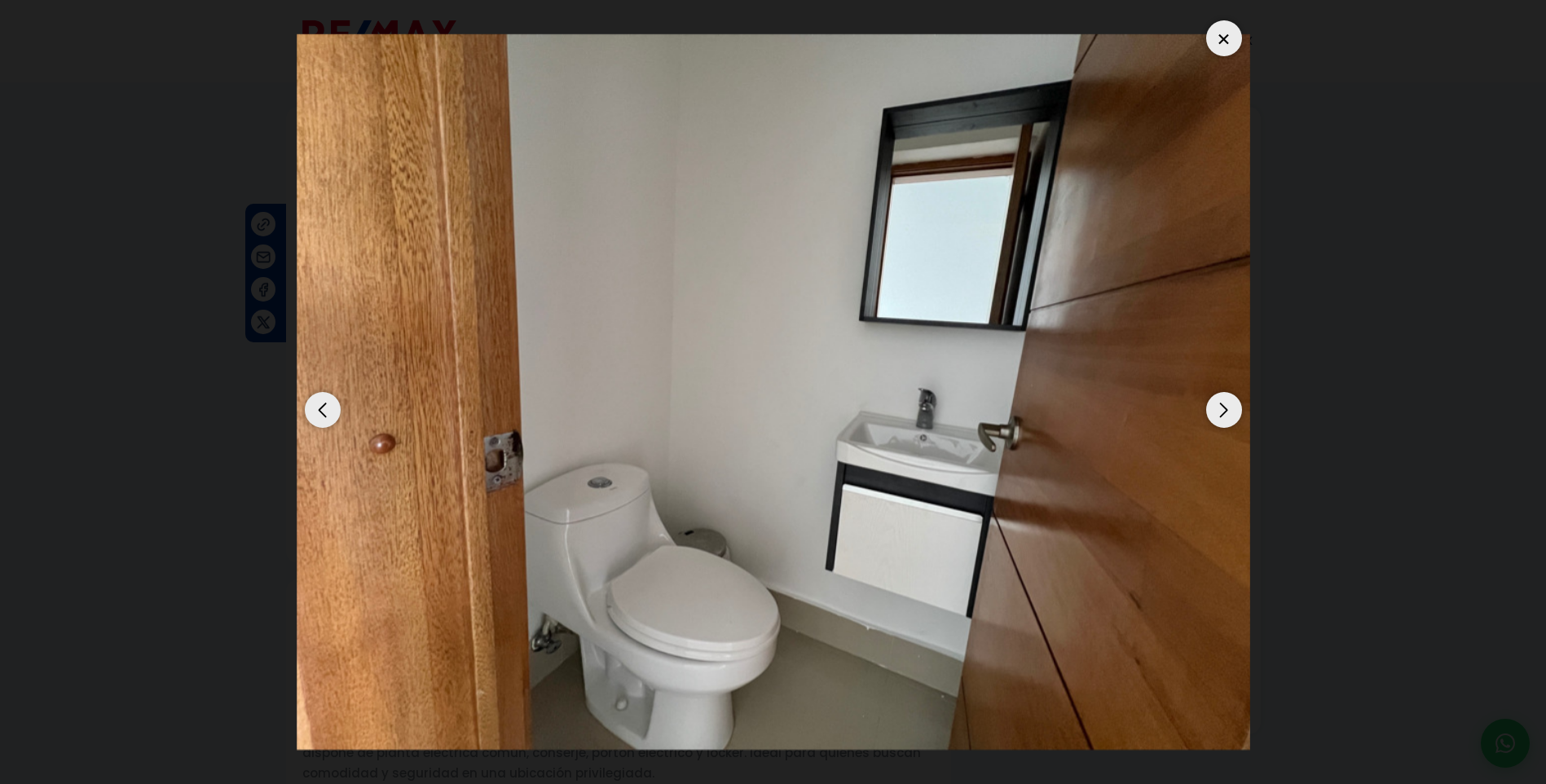
click at [1229, 410] on div "Next slide" at bounding box center [1225, 410] width 36 height 36
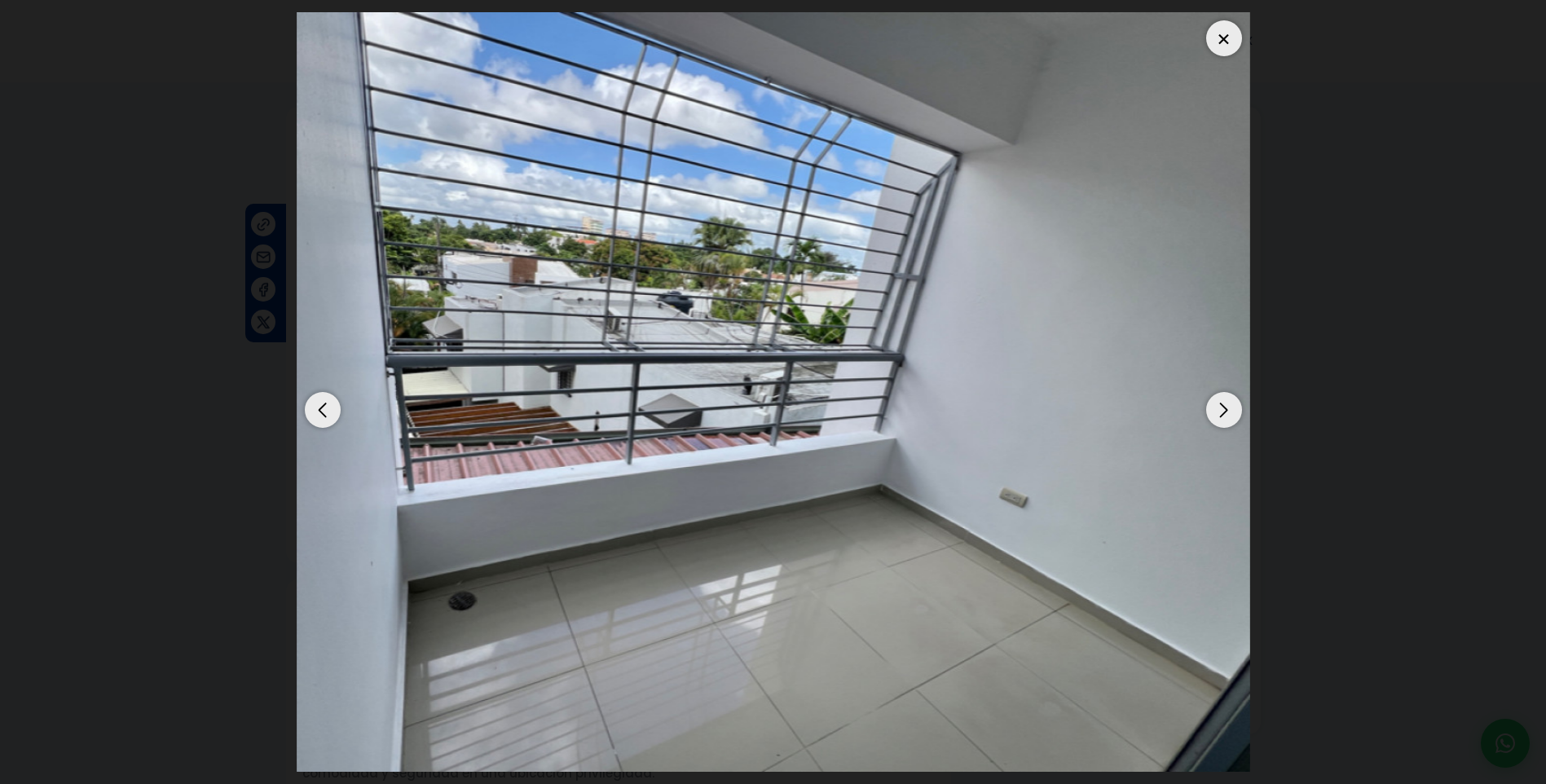
click at [1229, 410] on div "Next slide" at bounding box center [1225, 410] width 36 height 36
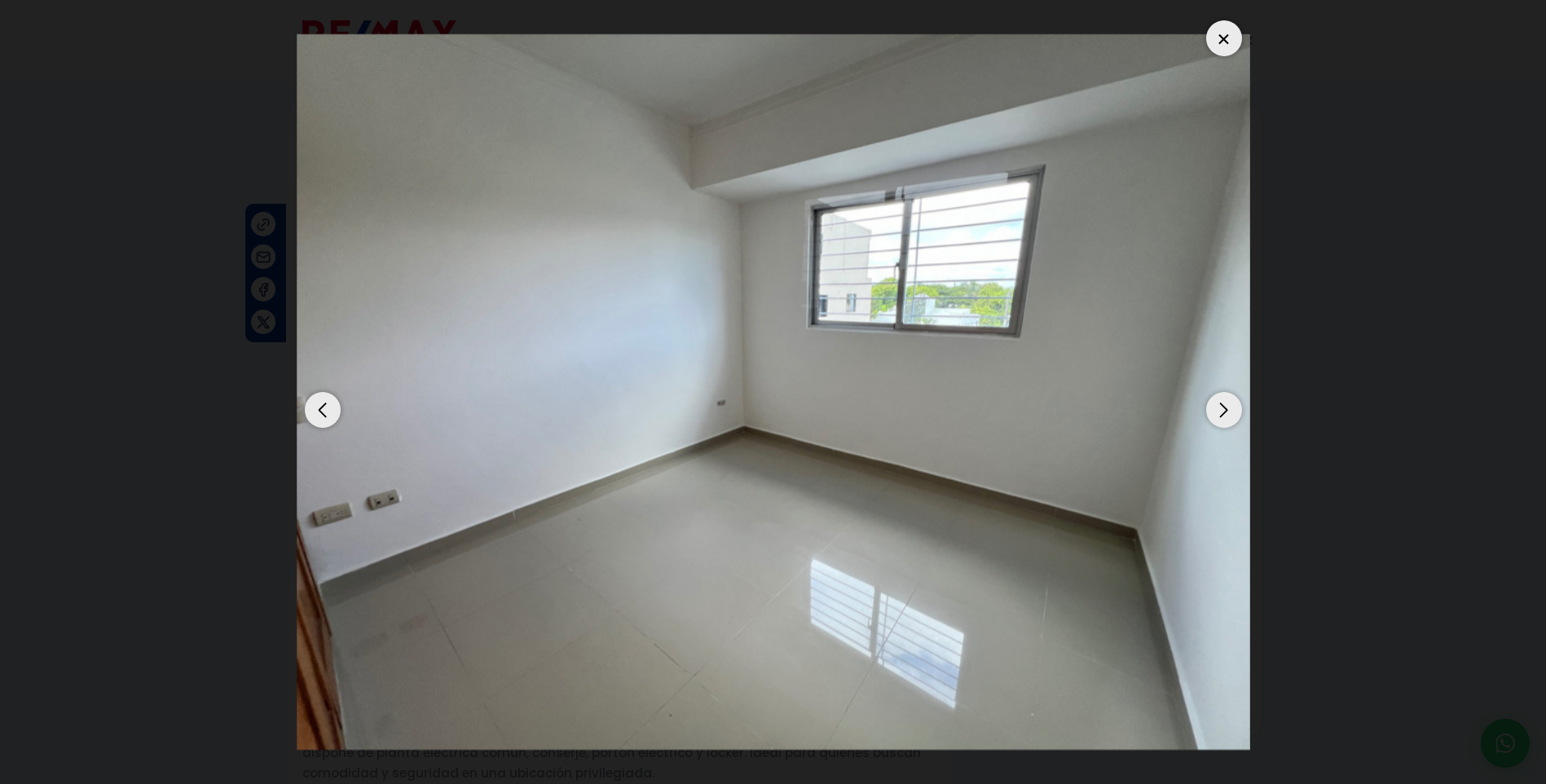
click at [1230, 39] on div at bounding box center [1225, 38] width 36 height 36
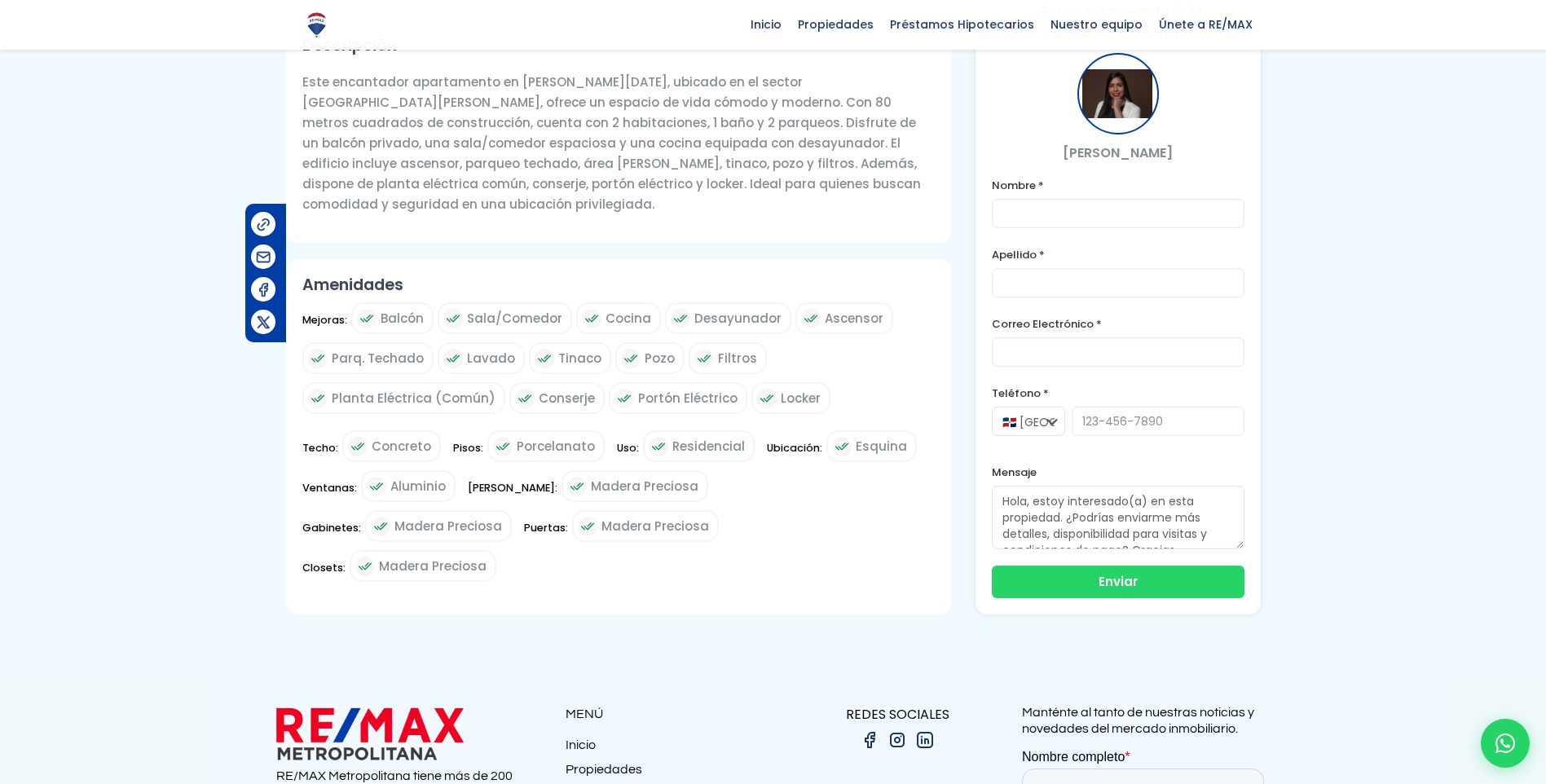
scroll to position [309, 0]
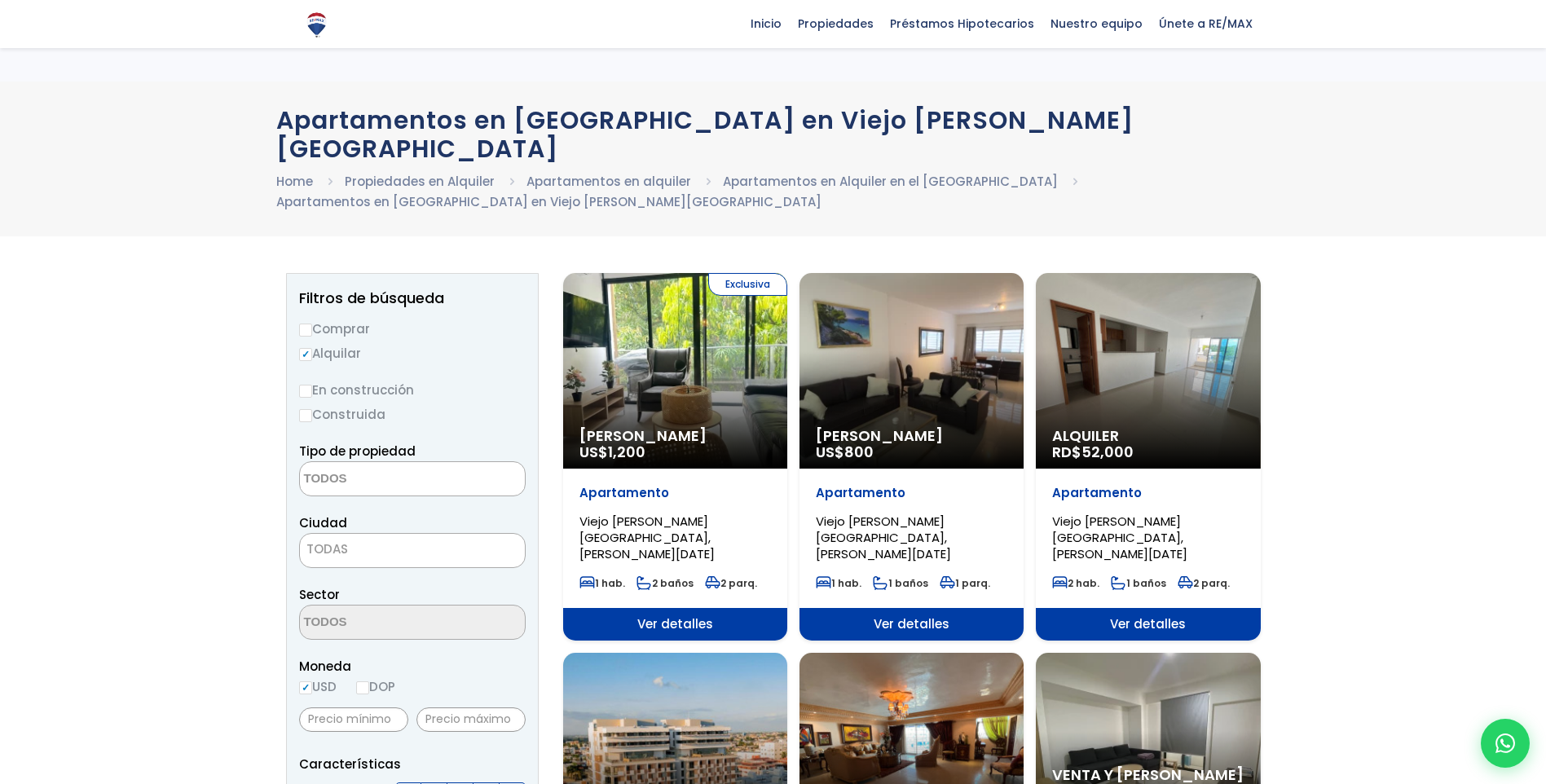
select select
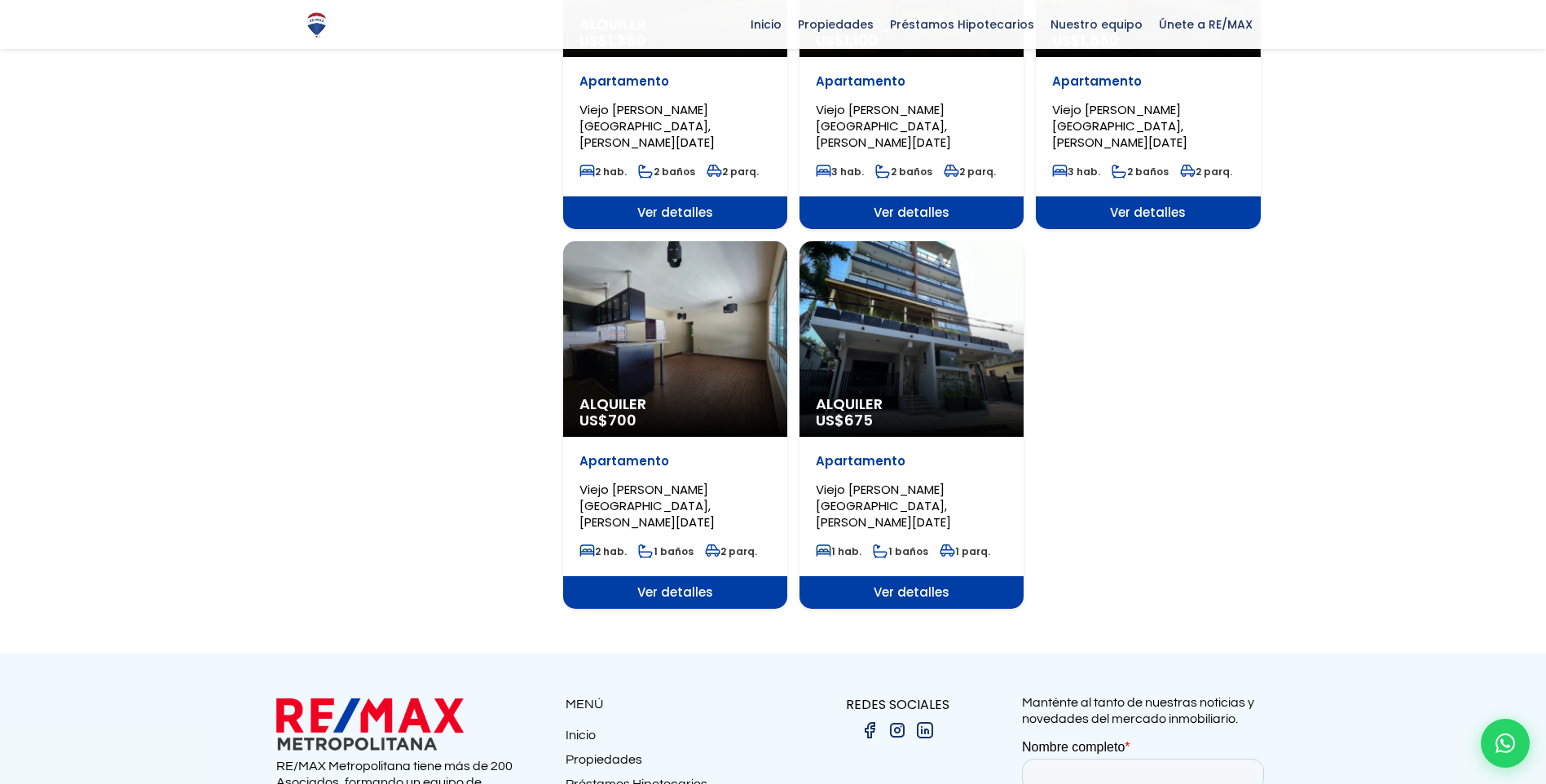
scroll to position [1628, 0]
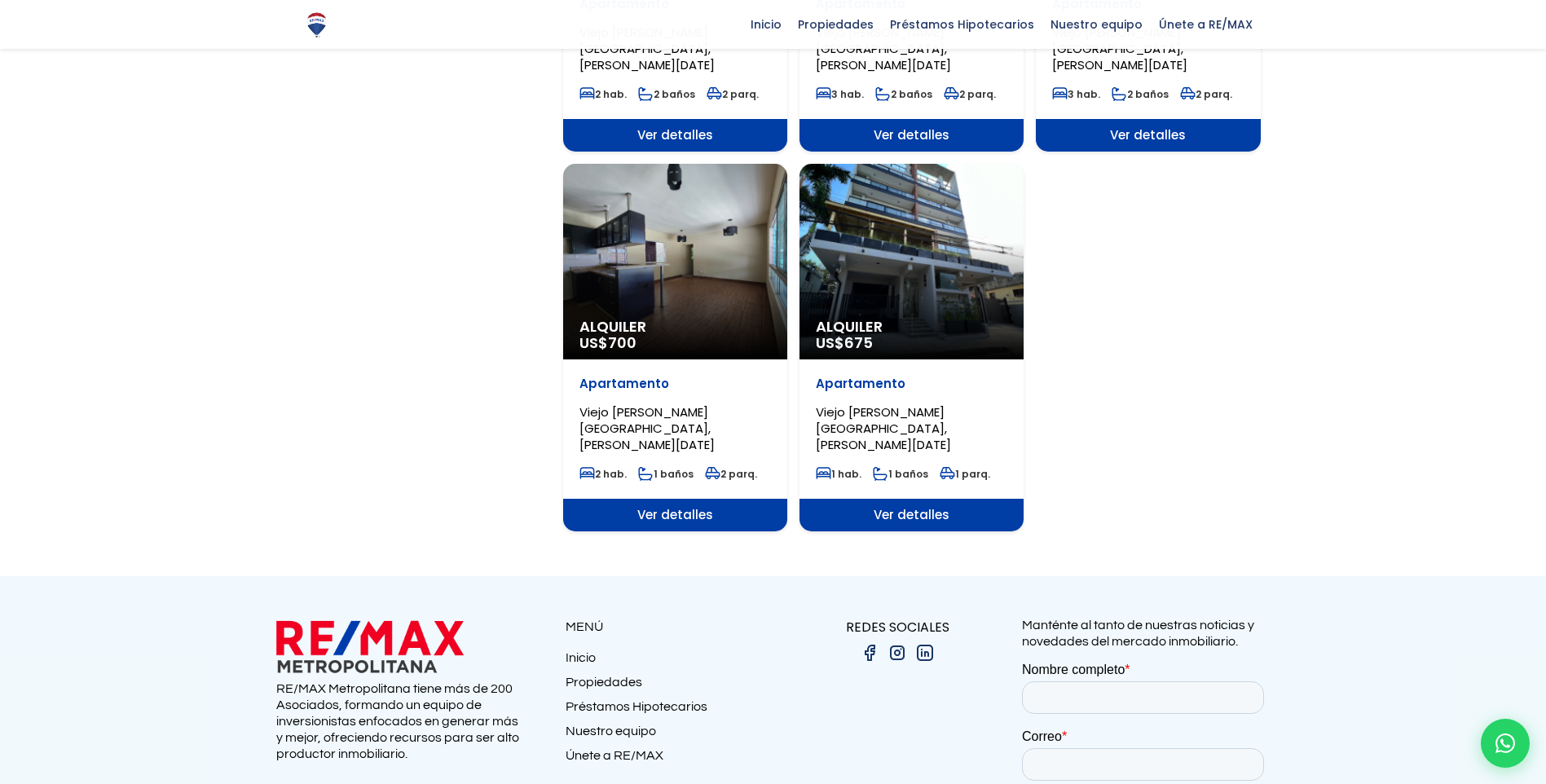
click at [681, 318] on span "Alquiler" at bounding box center [675, 326] width 191 height 16
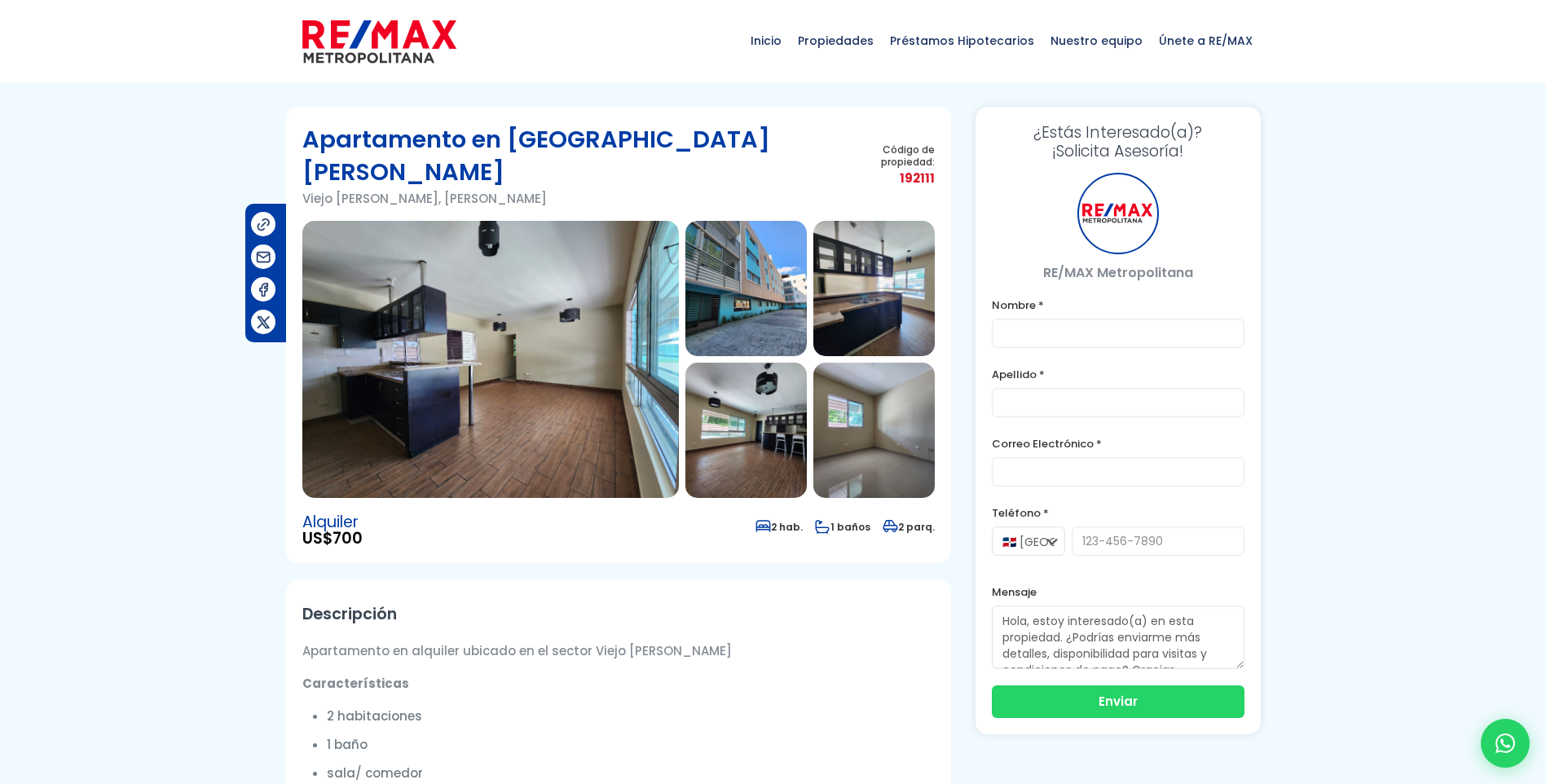
click at [757, 274] on img at bounding box center [746, 289] width 121 height 136
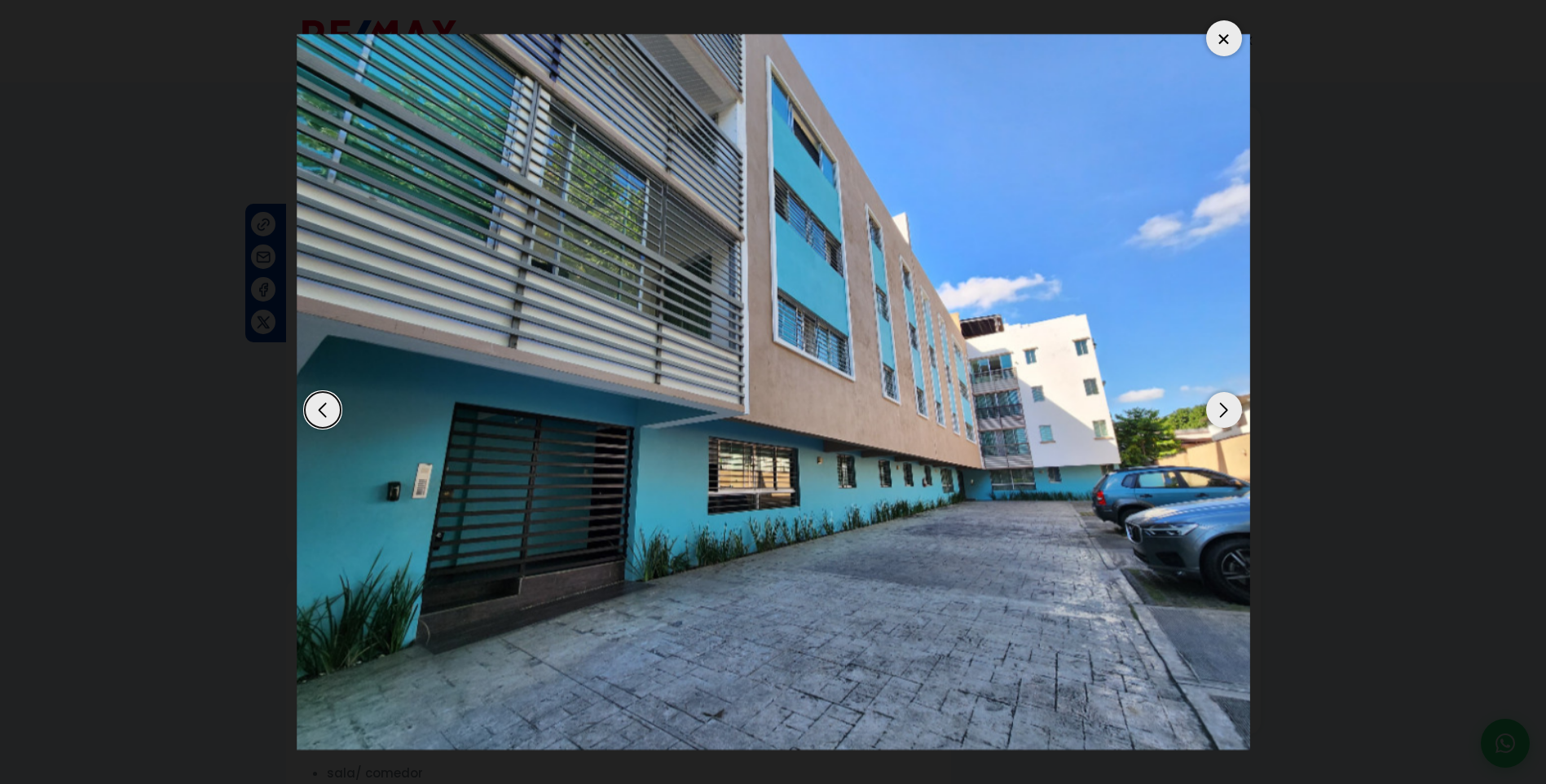
click at [1222, 417] on div "Next slide" at bounding box center [1225, 410] width 36 height 36
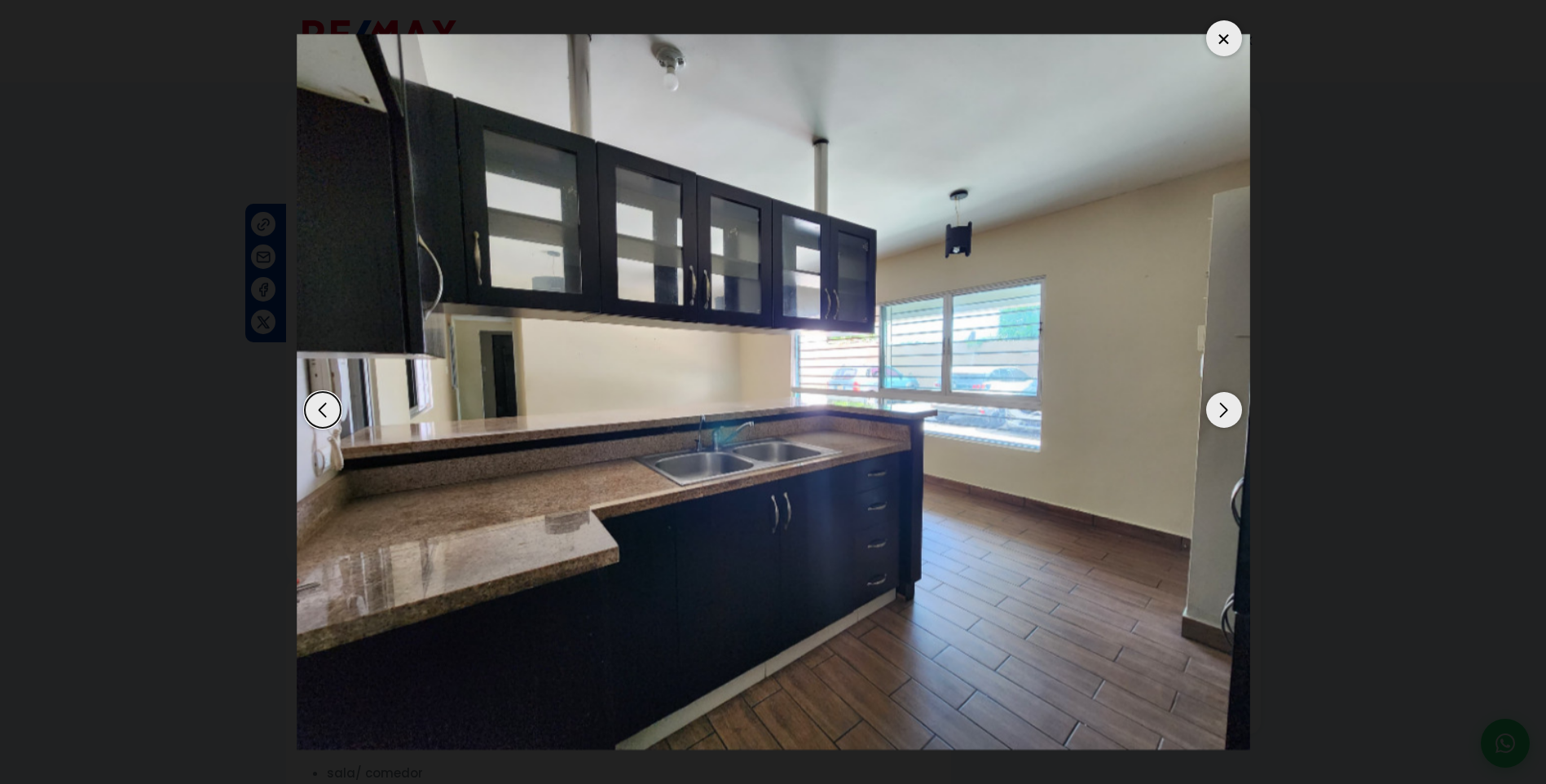
click at [1223, 417] on div "Next slide" at bounding box center [1225, 410] width 36 height 36
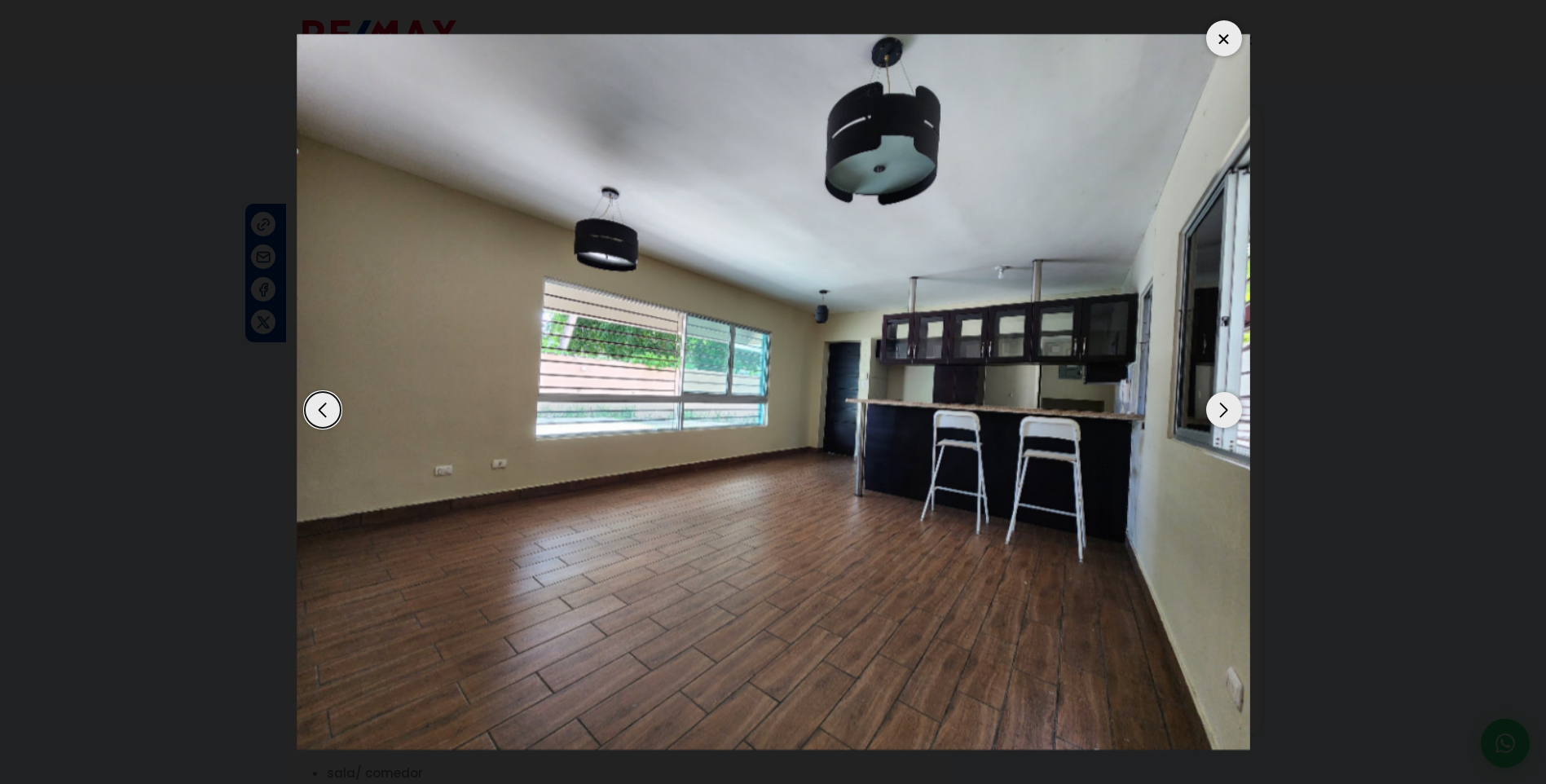
click at [1223, 417] on div "Next slide" at bounding box center [1225, 410] width 36 height 36
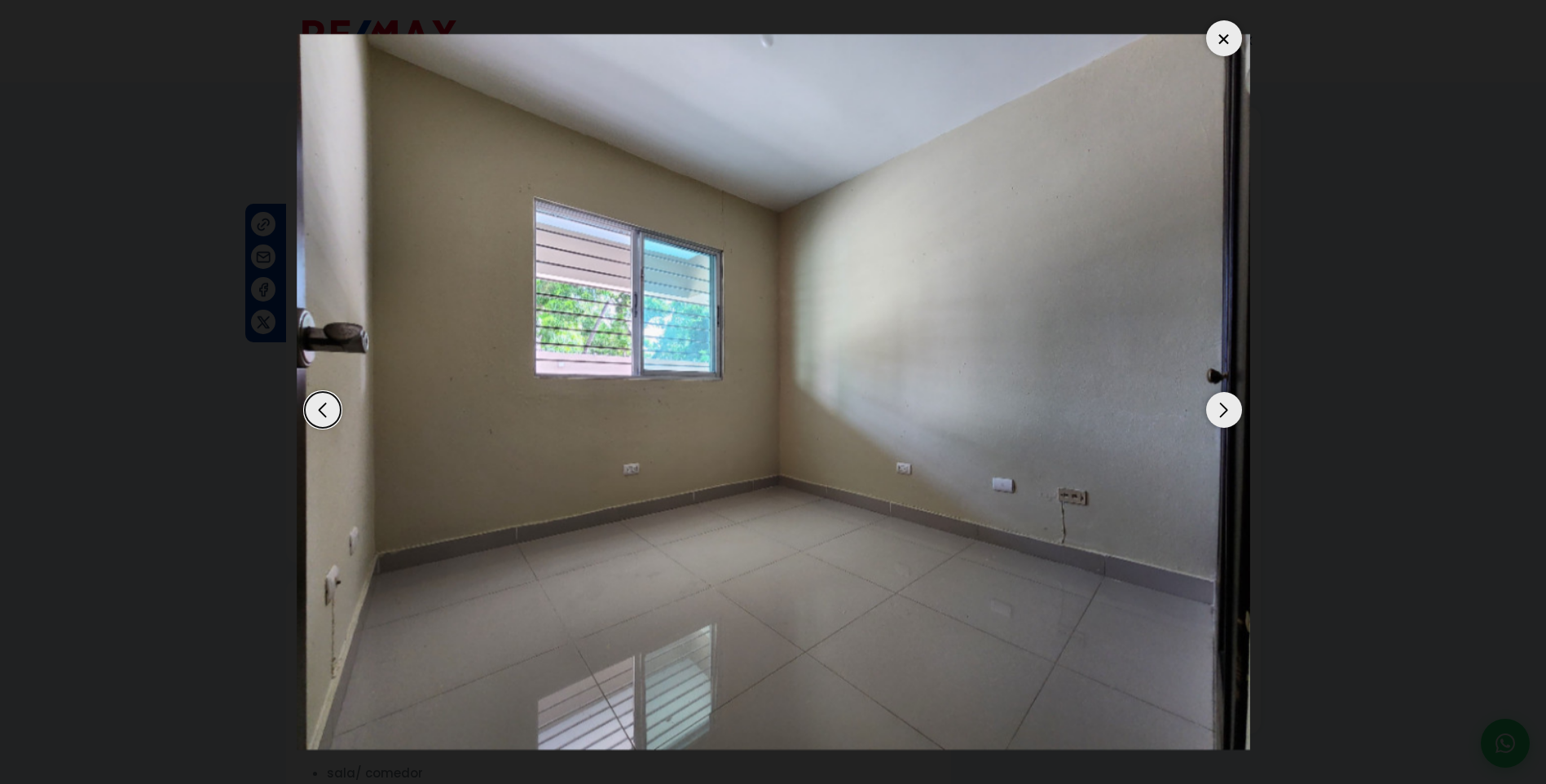
click at [1223, 417] on div "Next slide" at bounding box center [1225, 410] width 36 height 36
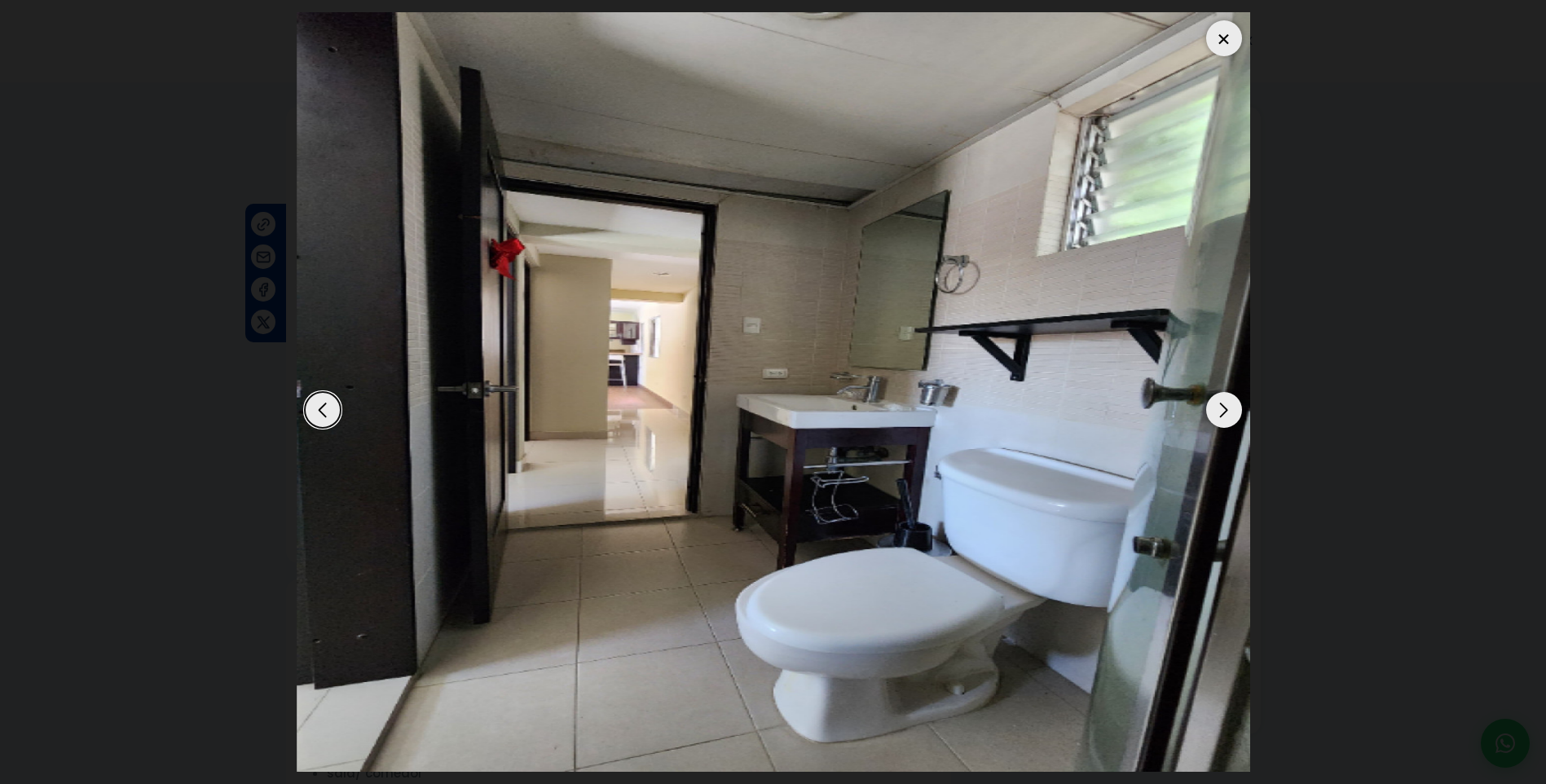
click at [1223, 417] on div "Next slide" at bounding box center [1225, 410] width 36 height 36
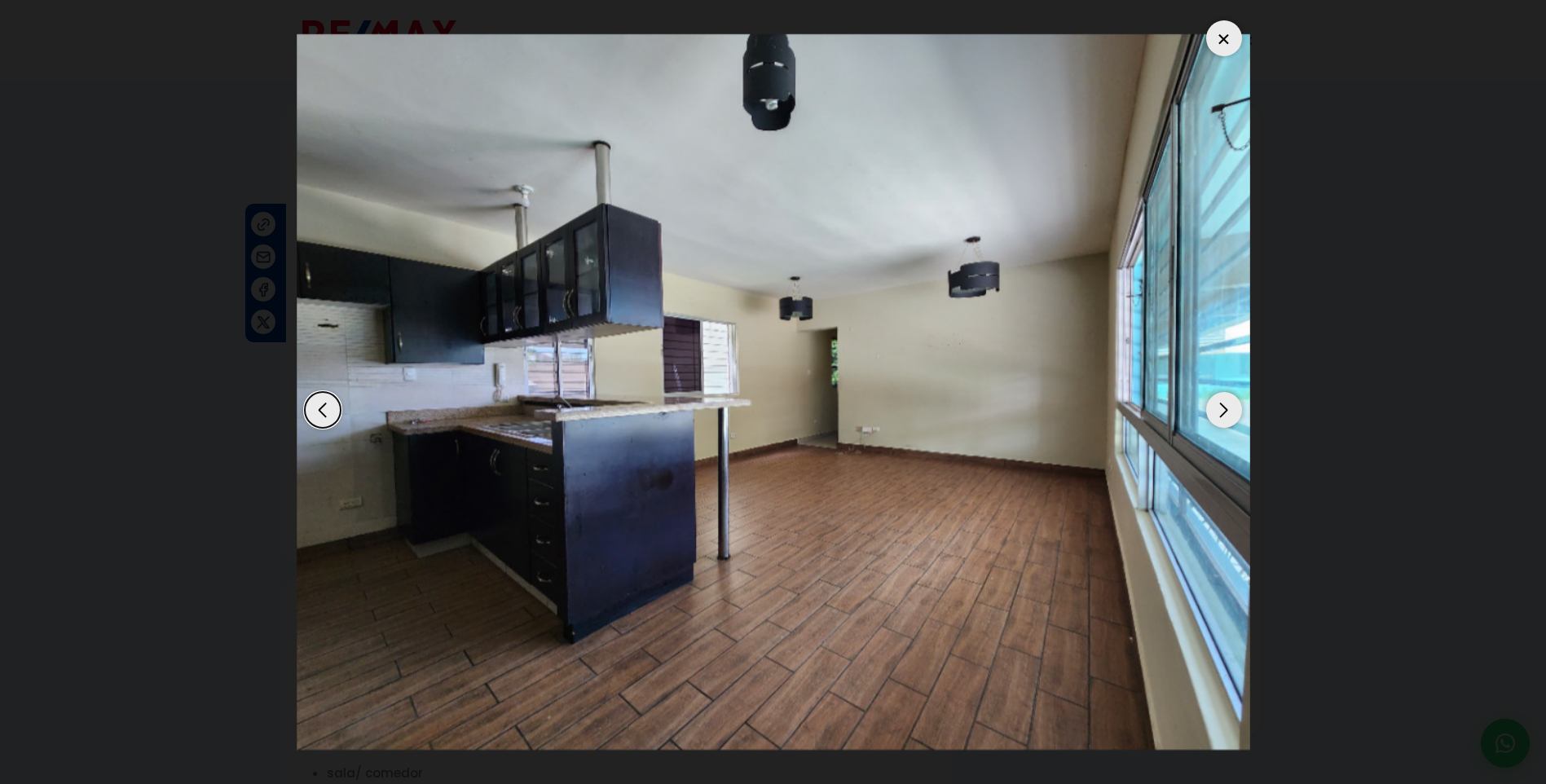
click at [1223, 417] on div "Next slide" at bounding box center [1225, 410] width 36 height 36
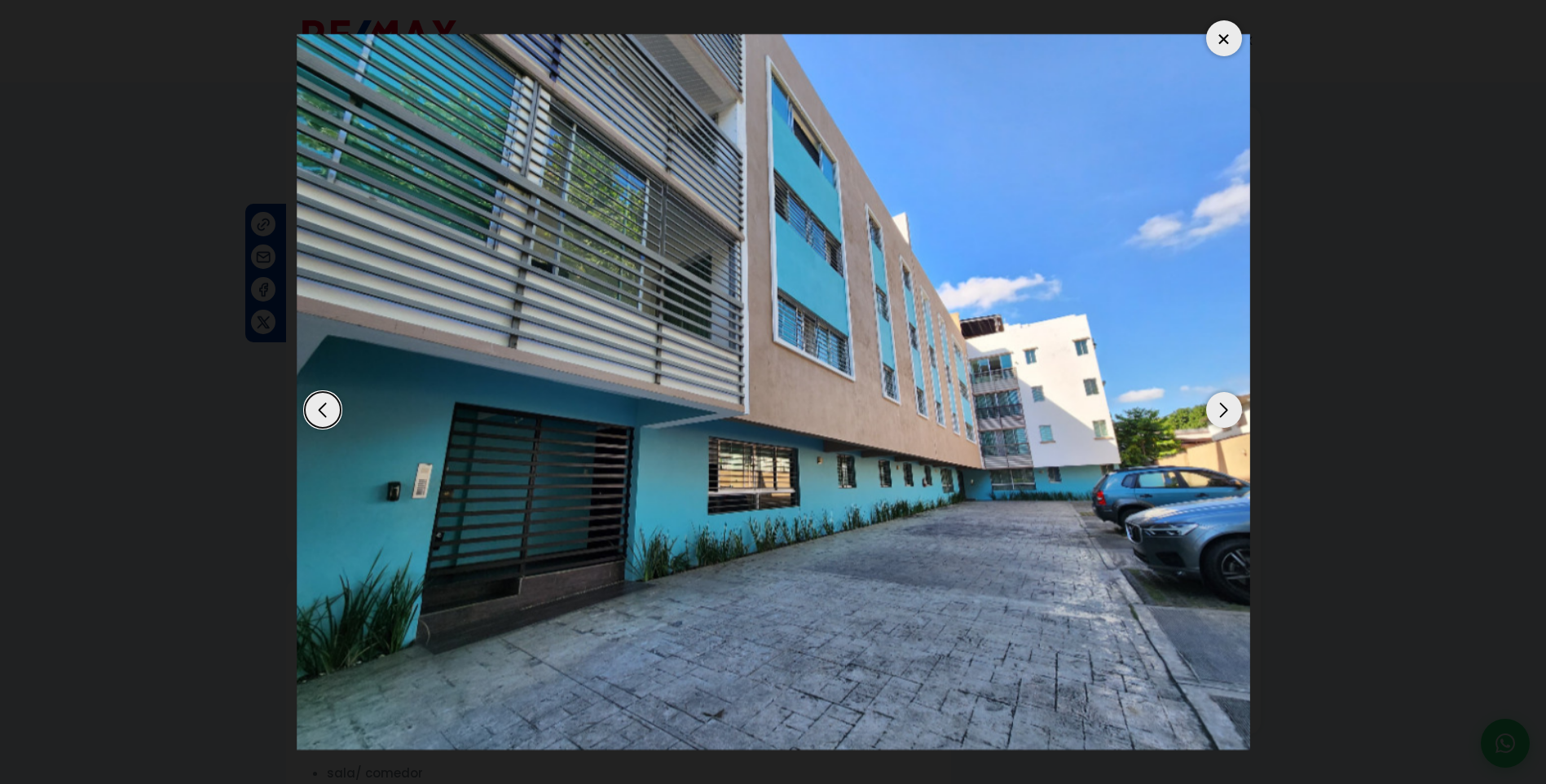
click at [1218, 409] on div "Next slide" at bounding box center [1225, 410] width 36 height 36
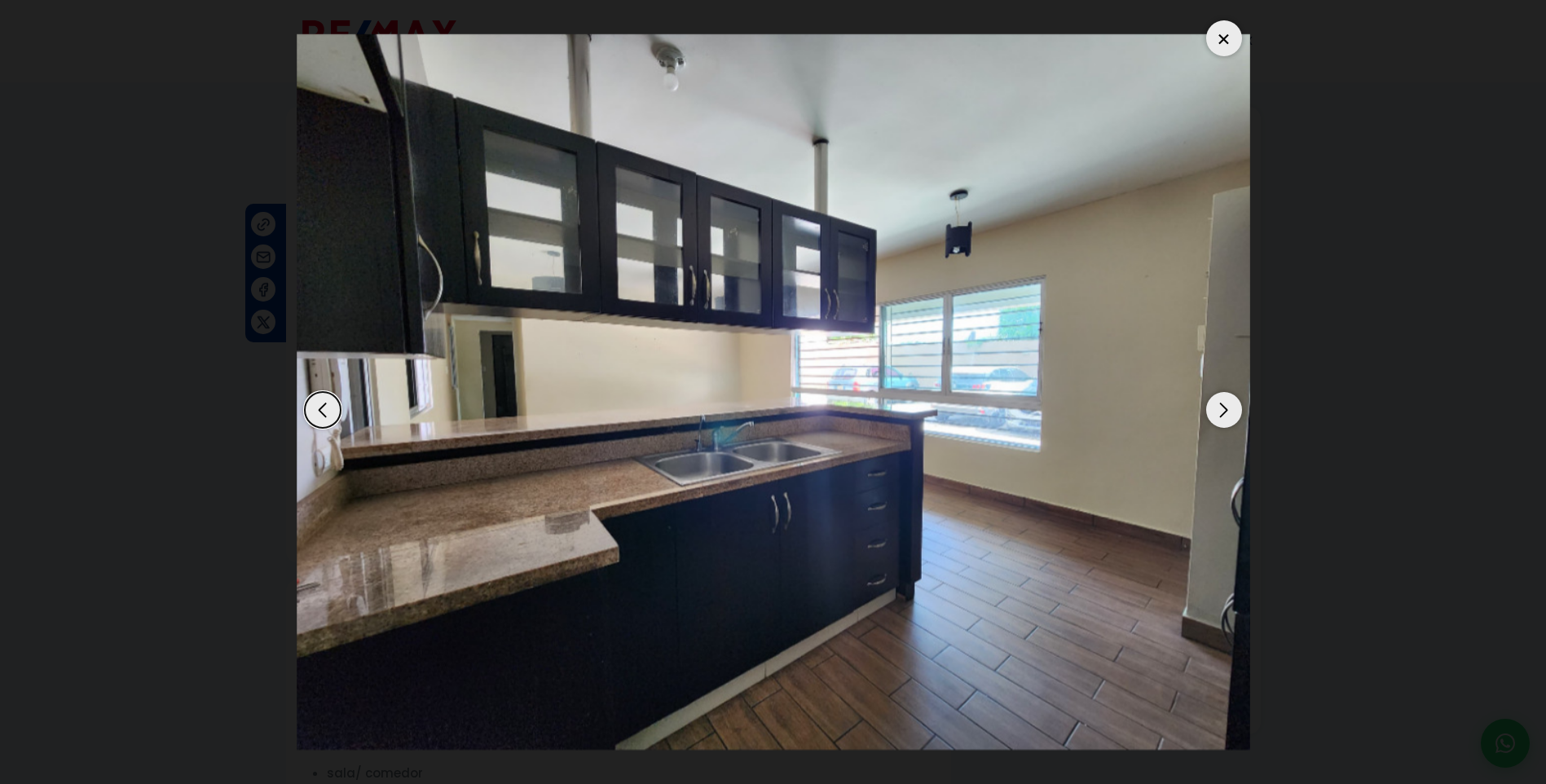
click at [1213, 406] on div "Next slide" at bounding box center [1225, 410] width 36 height 36
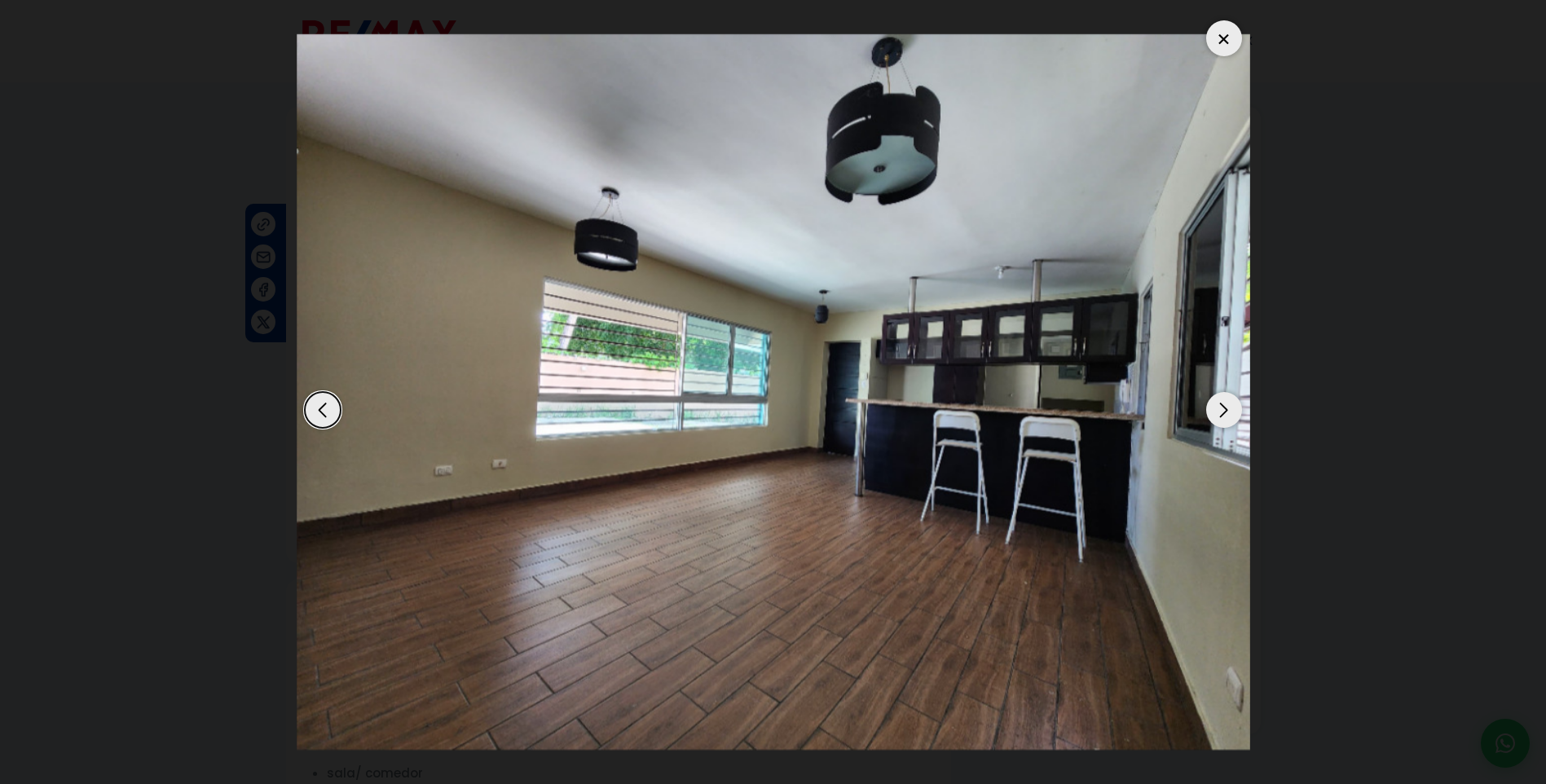
click at [1214, 404] on div "Next slide" at bounding box center [1225, 410] width 36 height 36
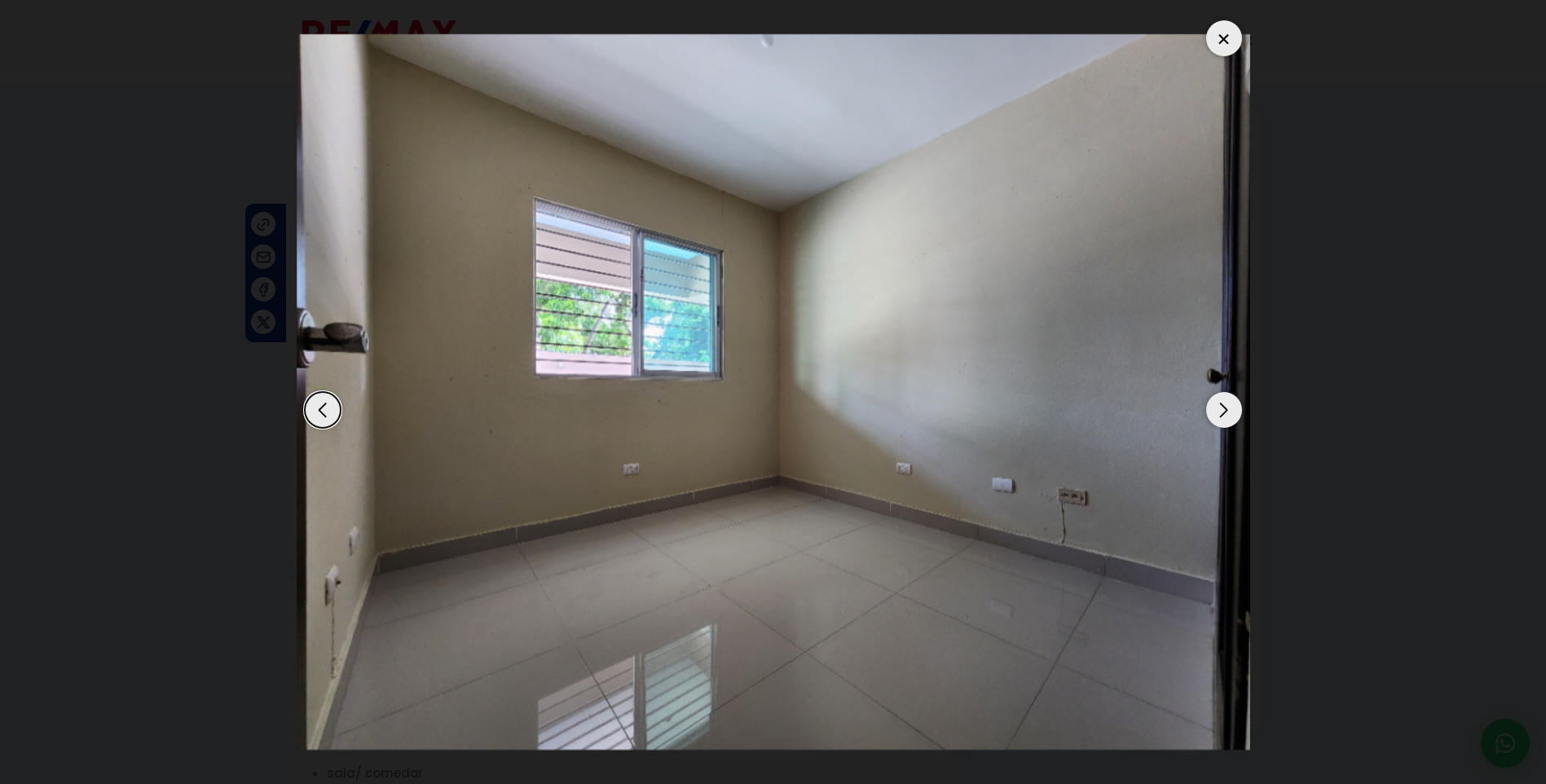
click at [1221, 40] on div at bounding box center [1225, 38] width 36 height 36
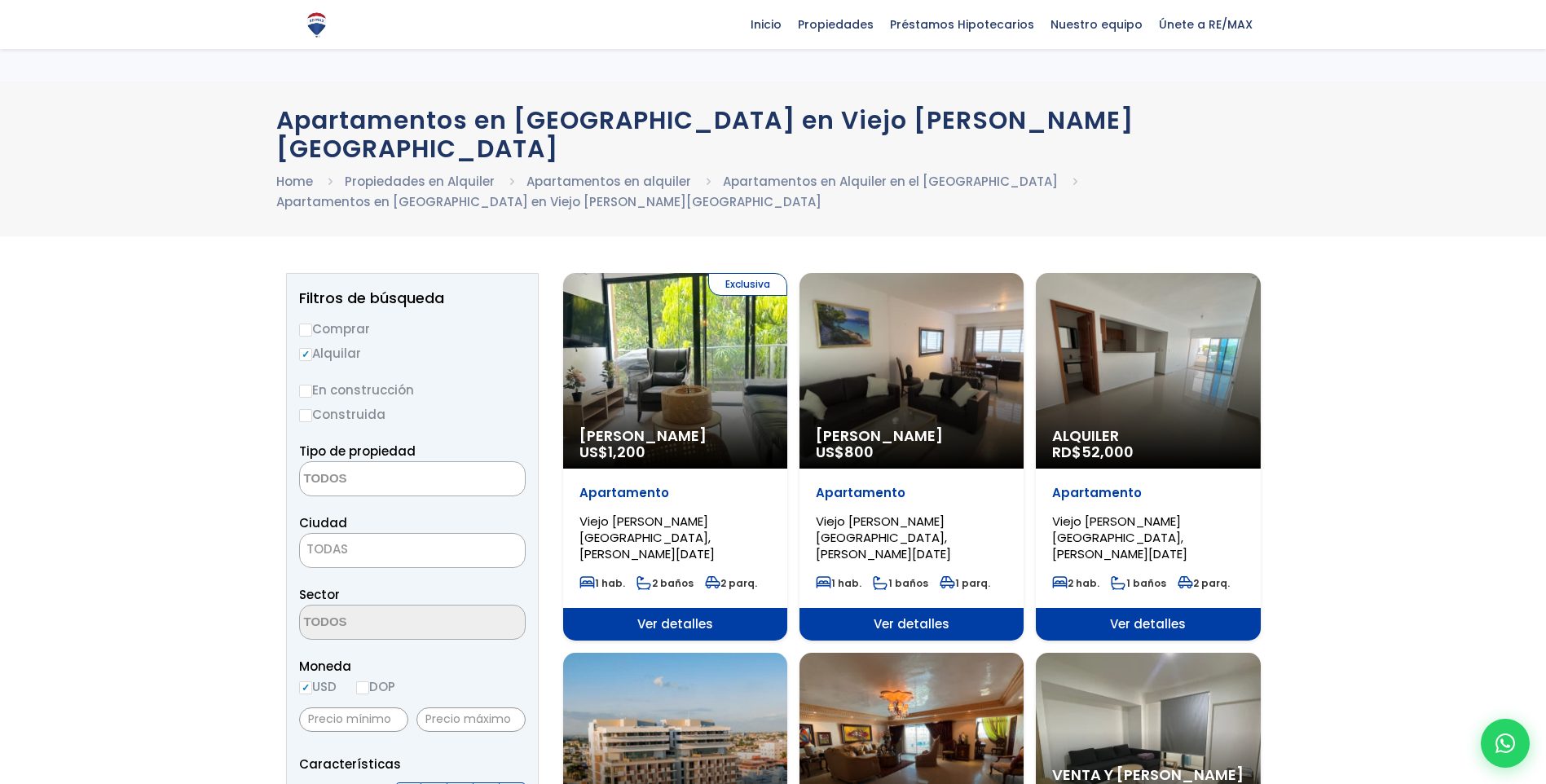
select select
